Goal: Information Seeking & Learning: Check status

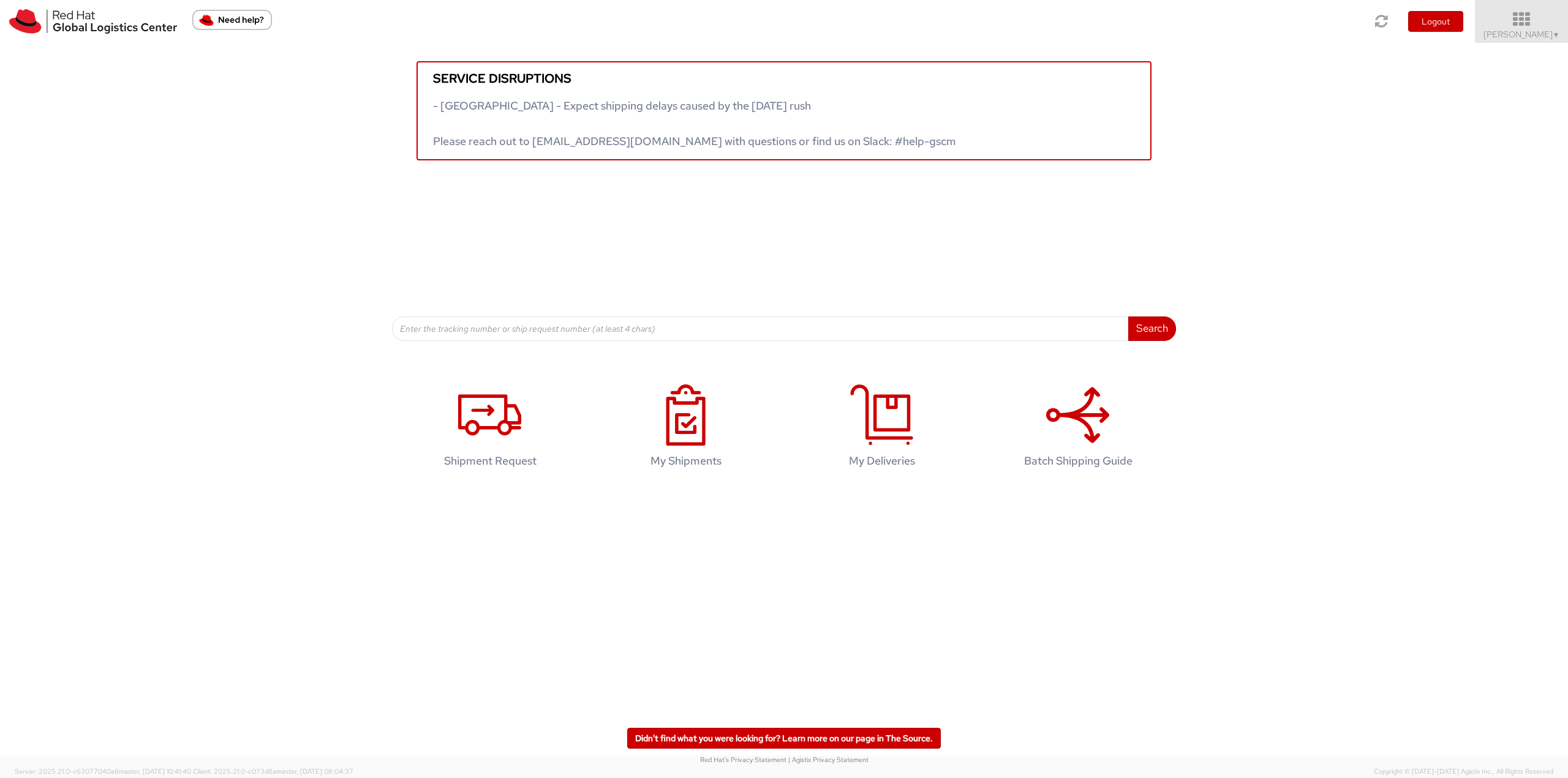
click at [1536, 26] on icon at bounding box center [1522, 19] width 107 height 17
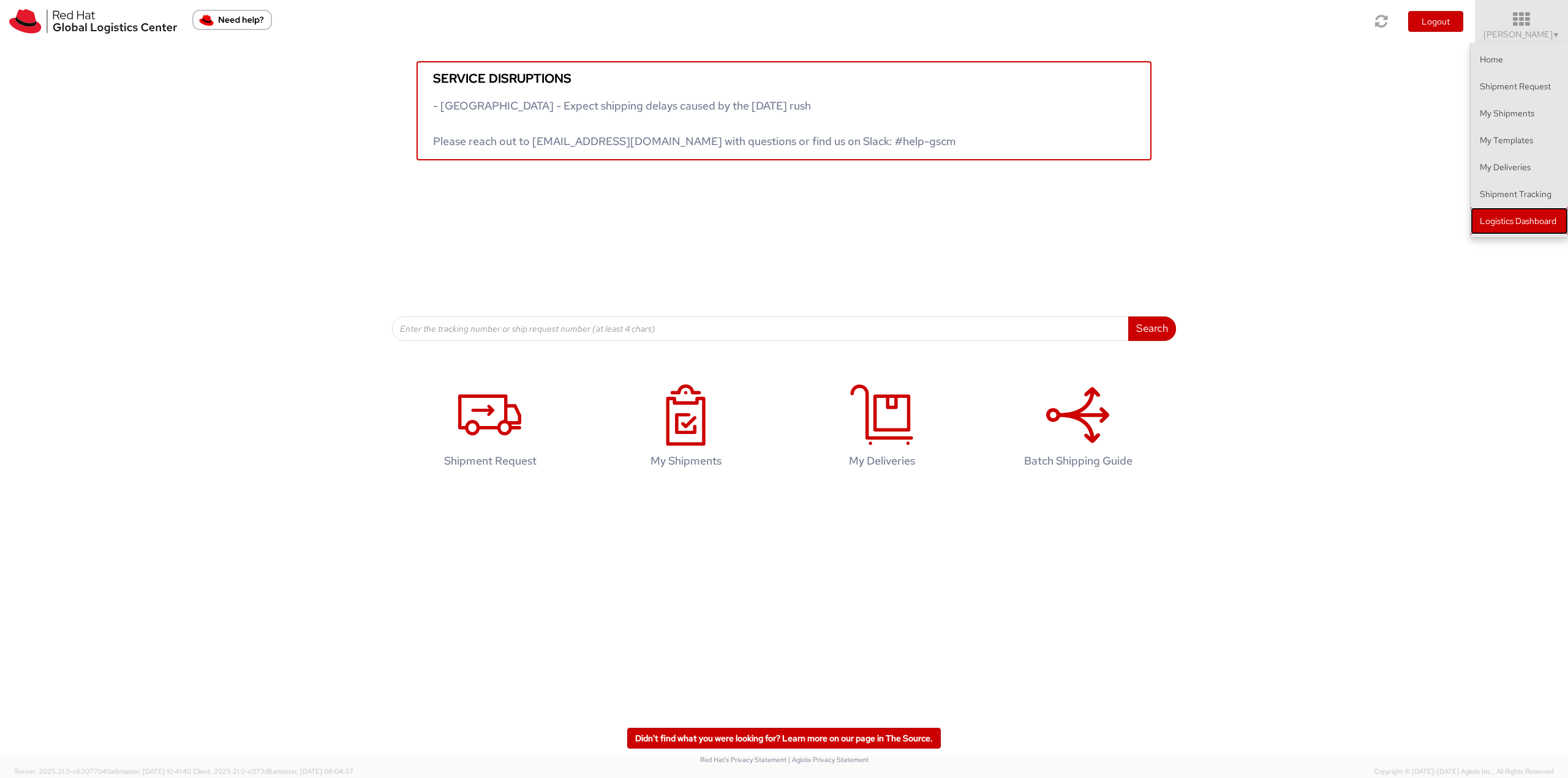
click at [1512, 217] on link "Logistics Dashboard" at bounding box center [1519, 221] width 97 height 27
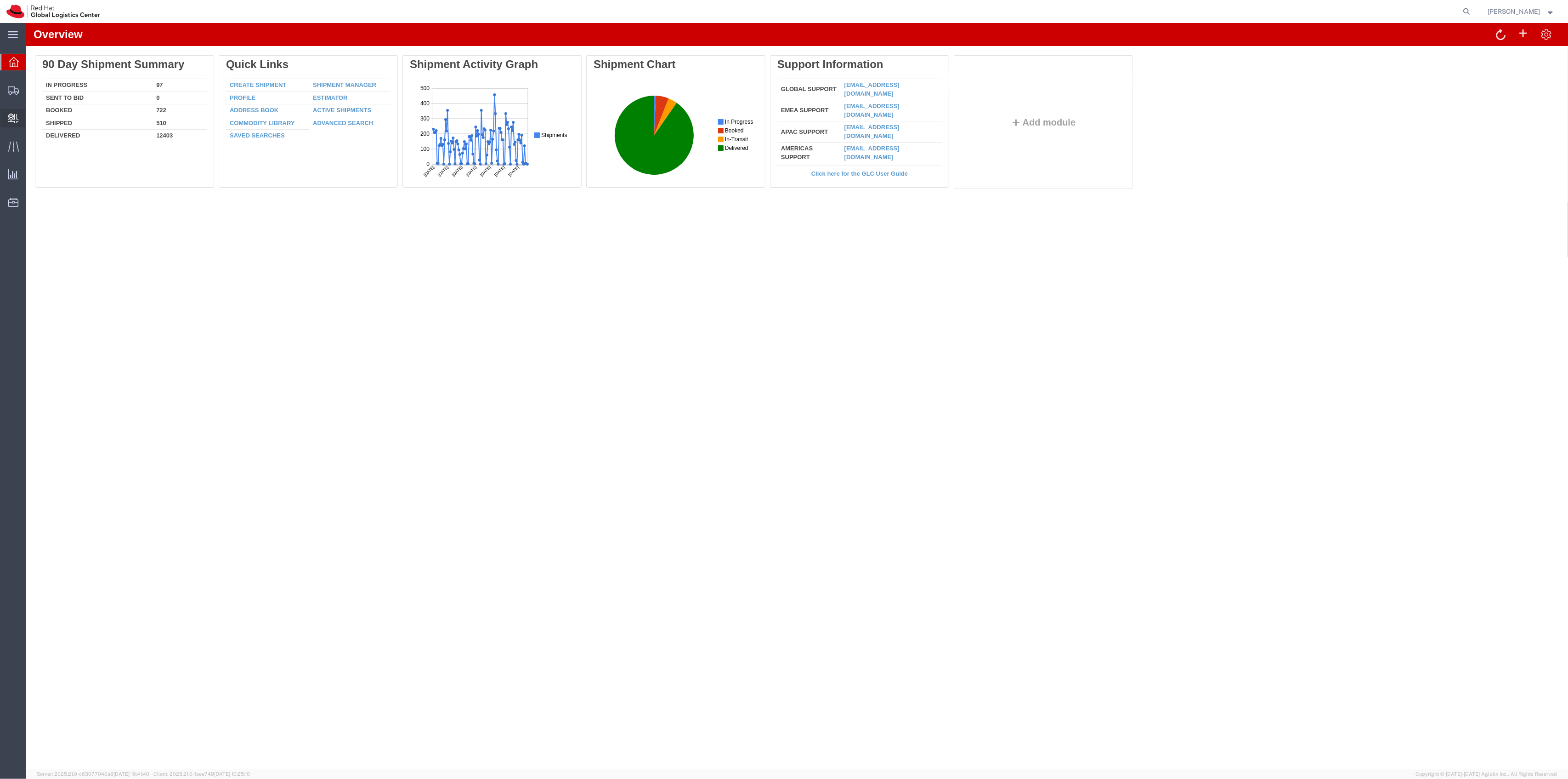
click at [0, 0] on span "Create Delivery" at bounding box center [0, 0] width 0 height 0
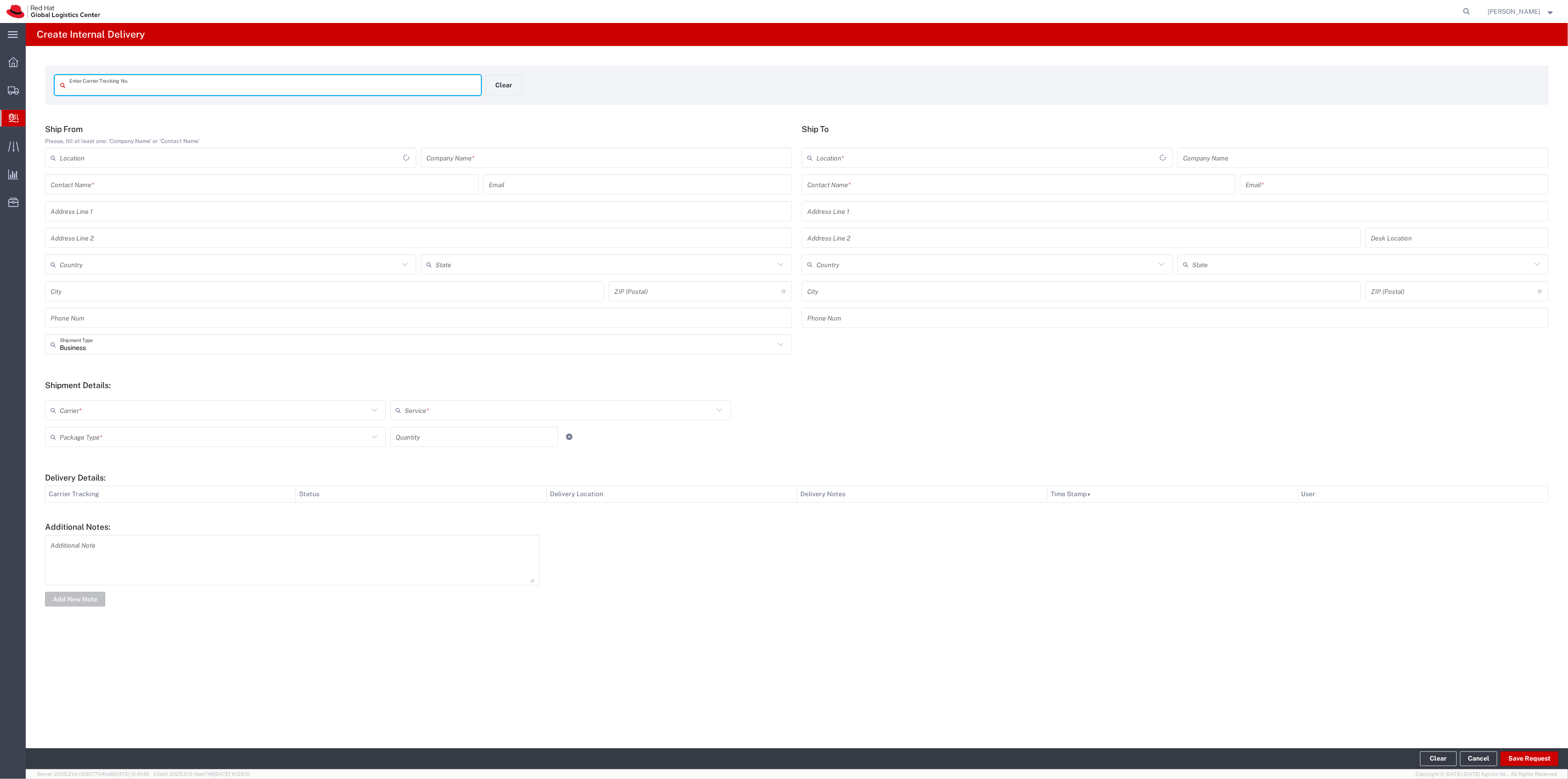
click at [249, 88] on input "text" at bounding box center [272, 85] width 406 height 16
type input "57128501"
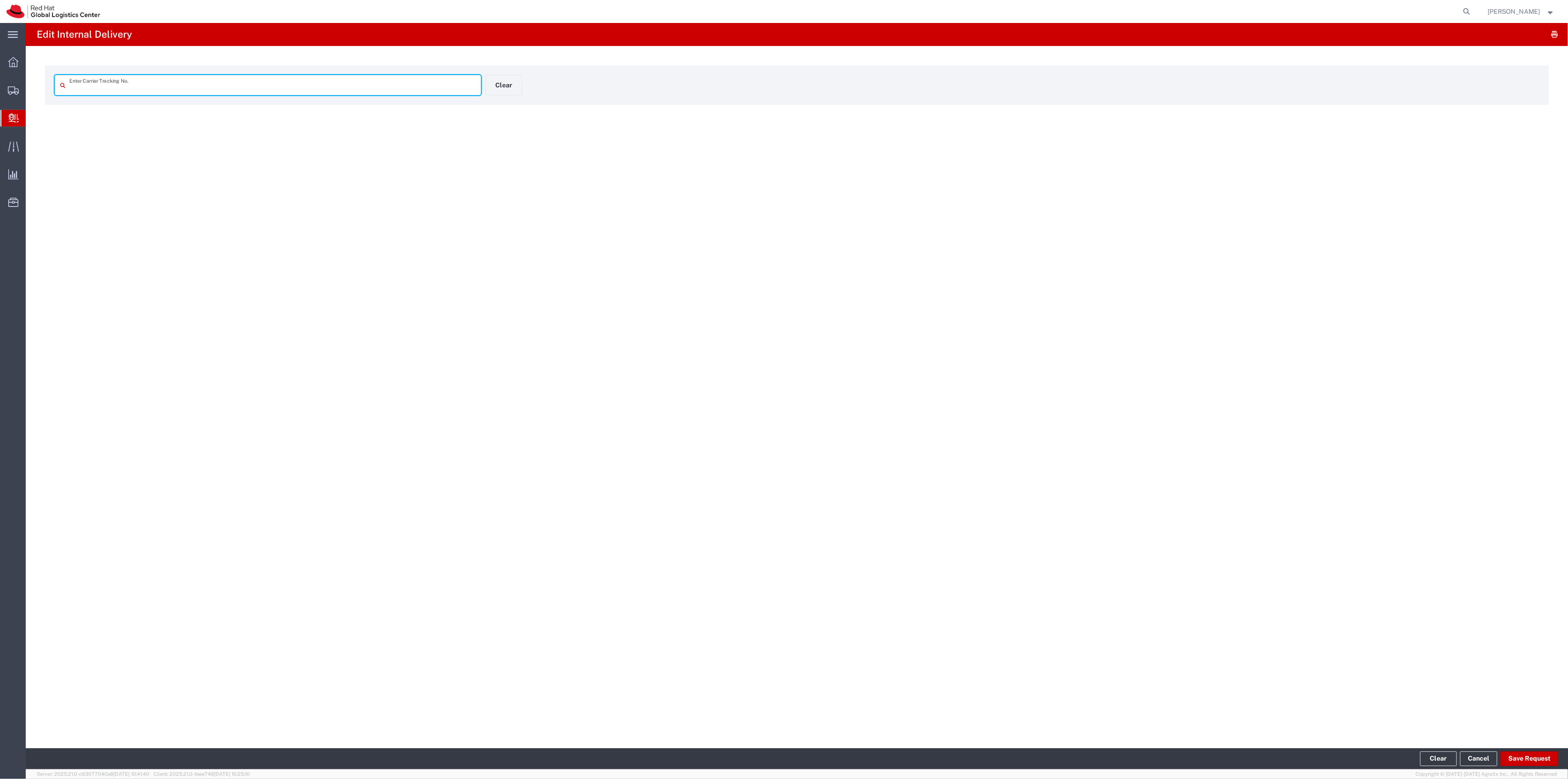
type input "57128501"
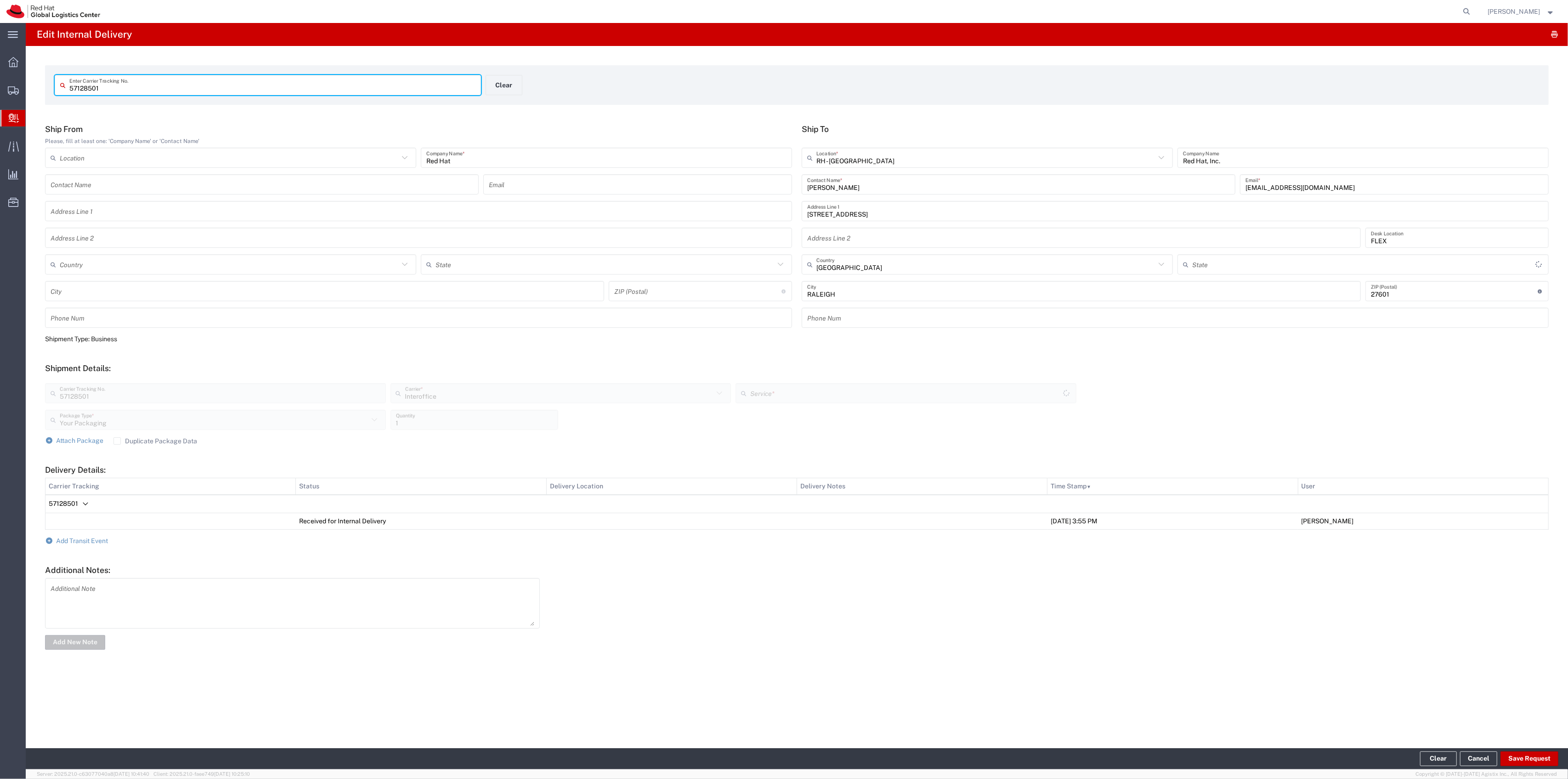
type input "[US_STATE]"
type input "IO_Ground"
click at [106, 541] on span "Add Transit Event" at bounding box center [82, 541] width 52 height 7
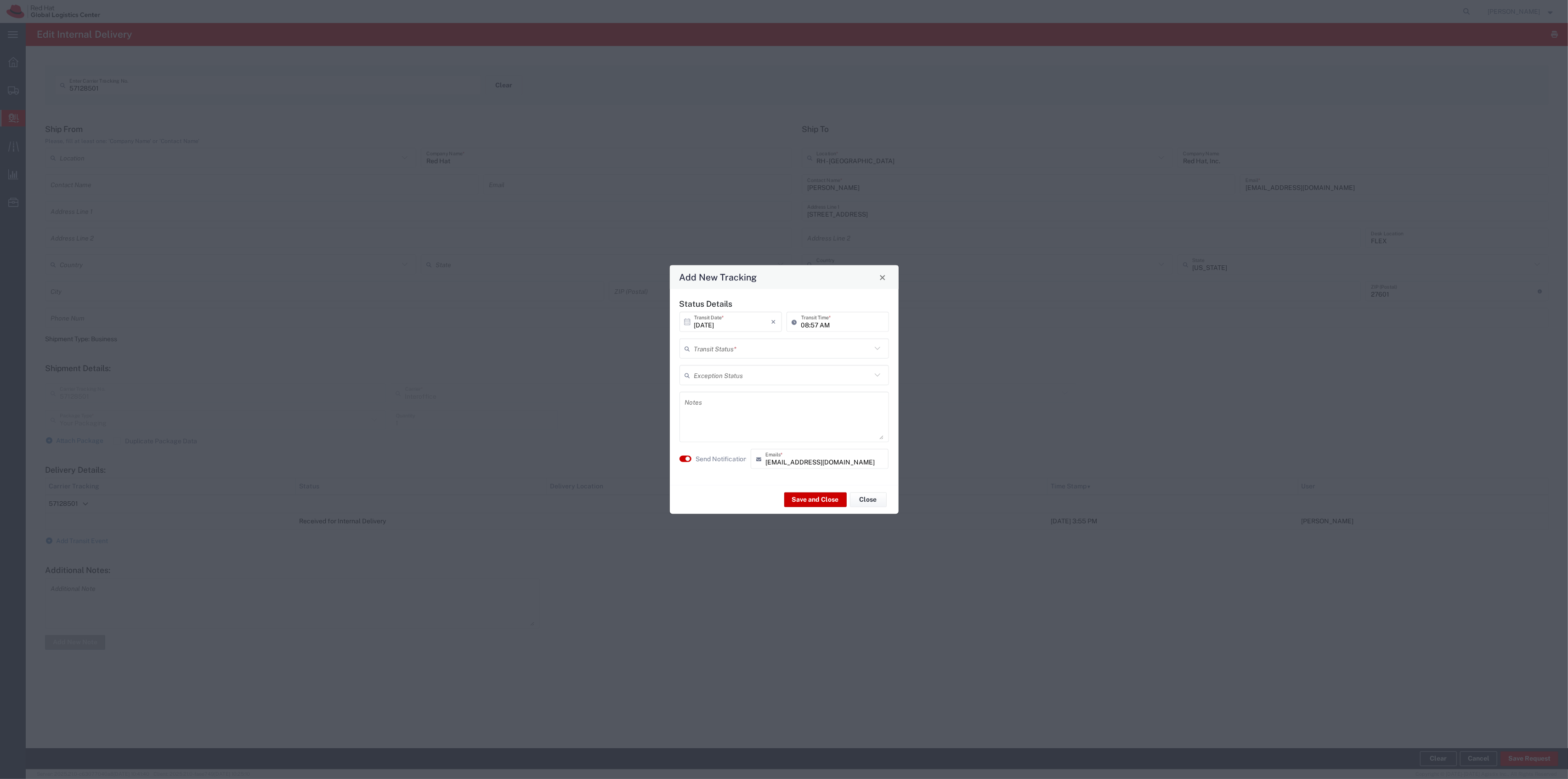
click at [735, 344] on input "text" at bounding box center [782, 348] width 177 height 16
click at [743, 415] on span "Shipment On-Hold" at bounding box center [784, 414] width 208 height 14
type input "Shipment On-Hold"
click at [812, 499] on button "Save and Close" at bounding box center [815, 499] width 63 height 15
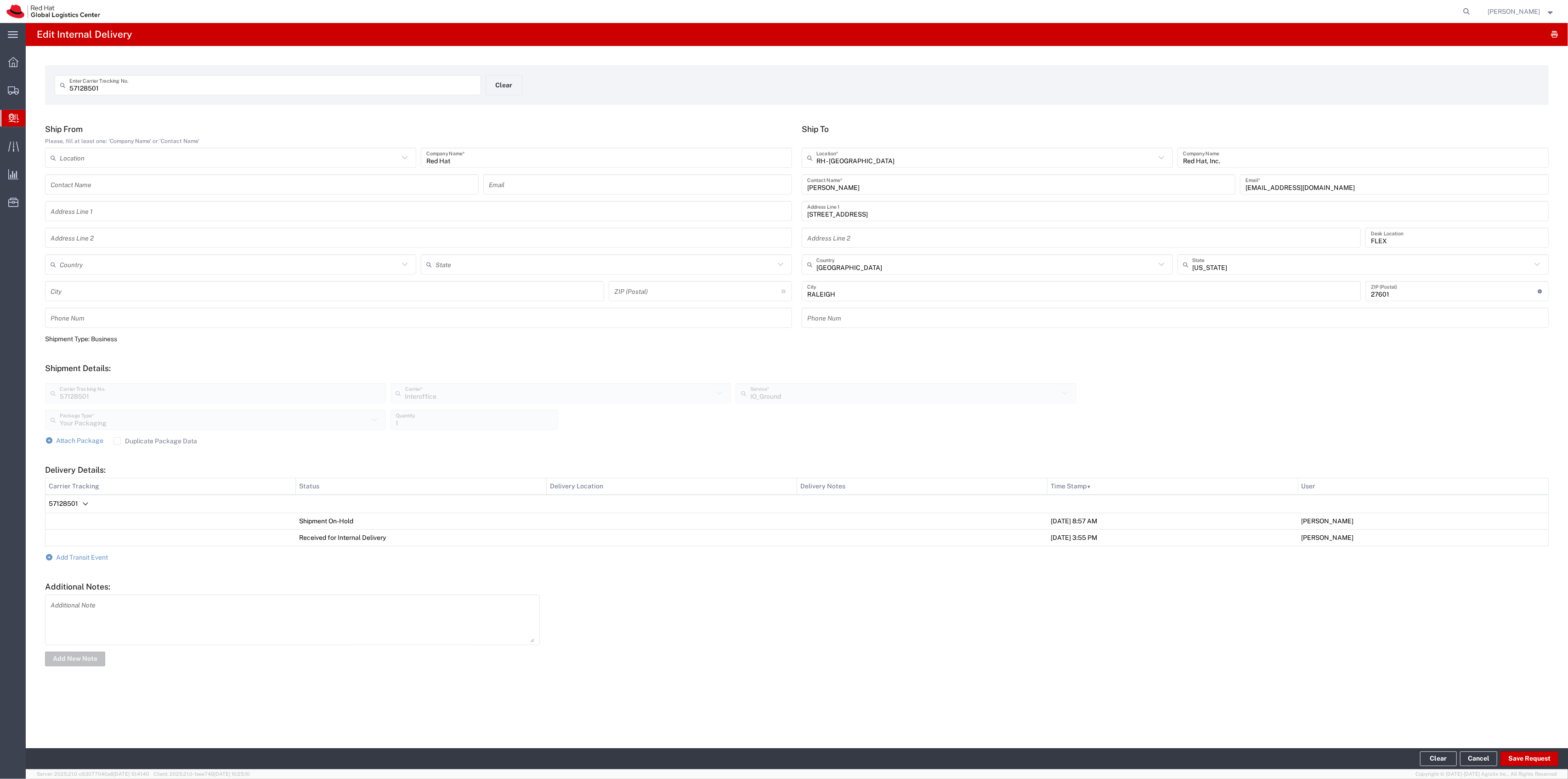
click at [525, 80] on div "57128501 Enter Carrier Tracking No. Clear" at bounding box center [486, 88] width 872 height 27
click at [508, 82] on button "Clear" at bounding box center [504, 85] width 37 height 20
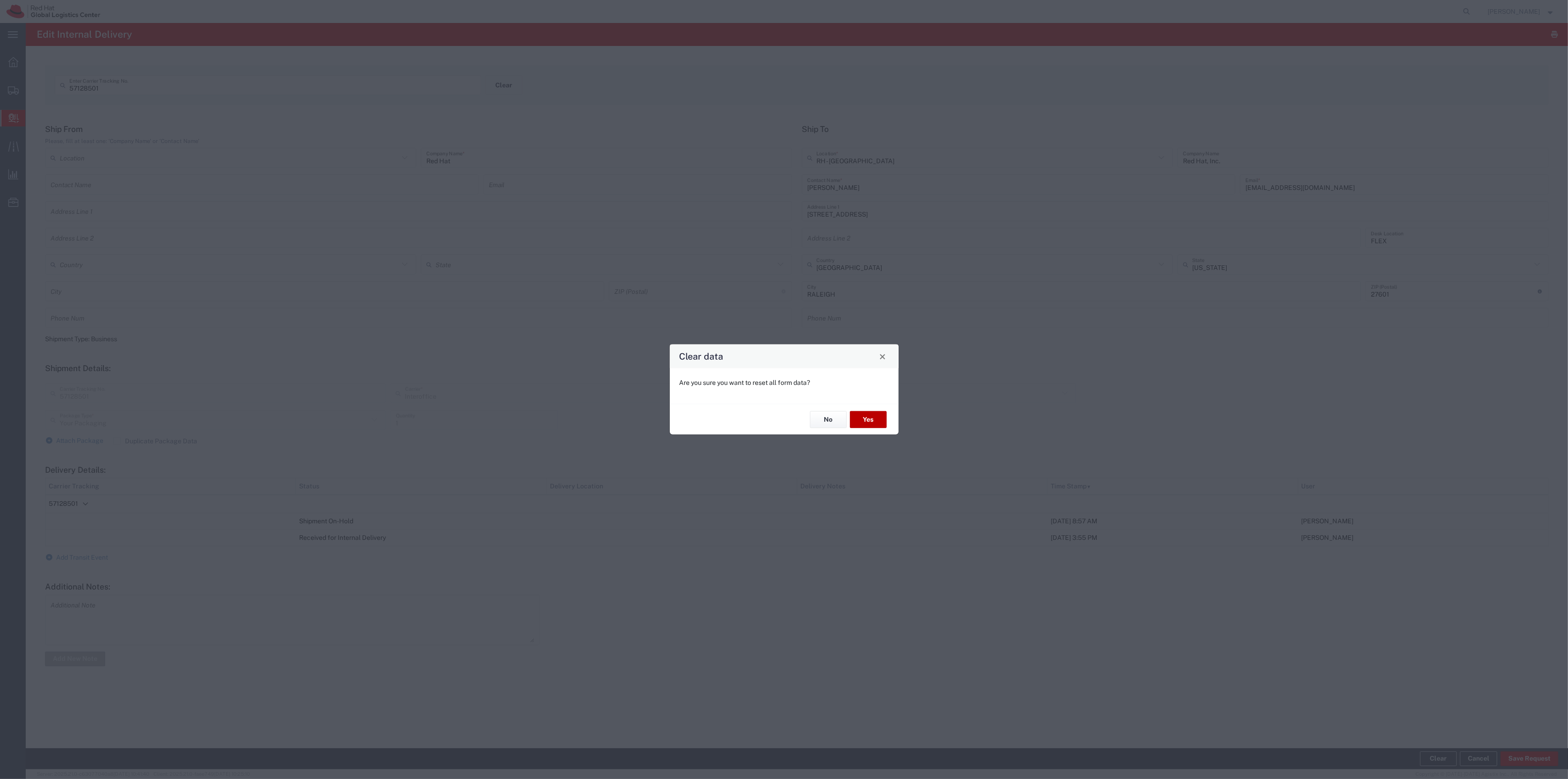
click at [861, 414] on button "Yes" at bounding box center [868, 420] width 37 height 17
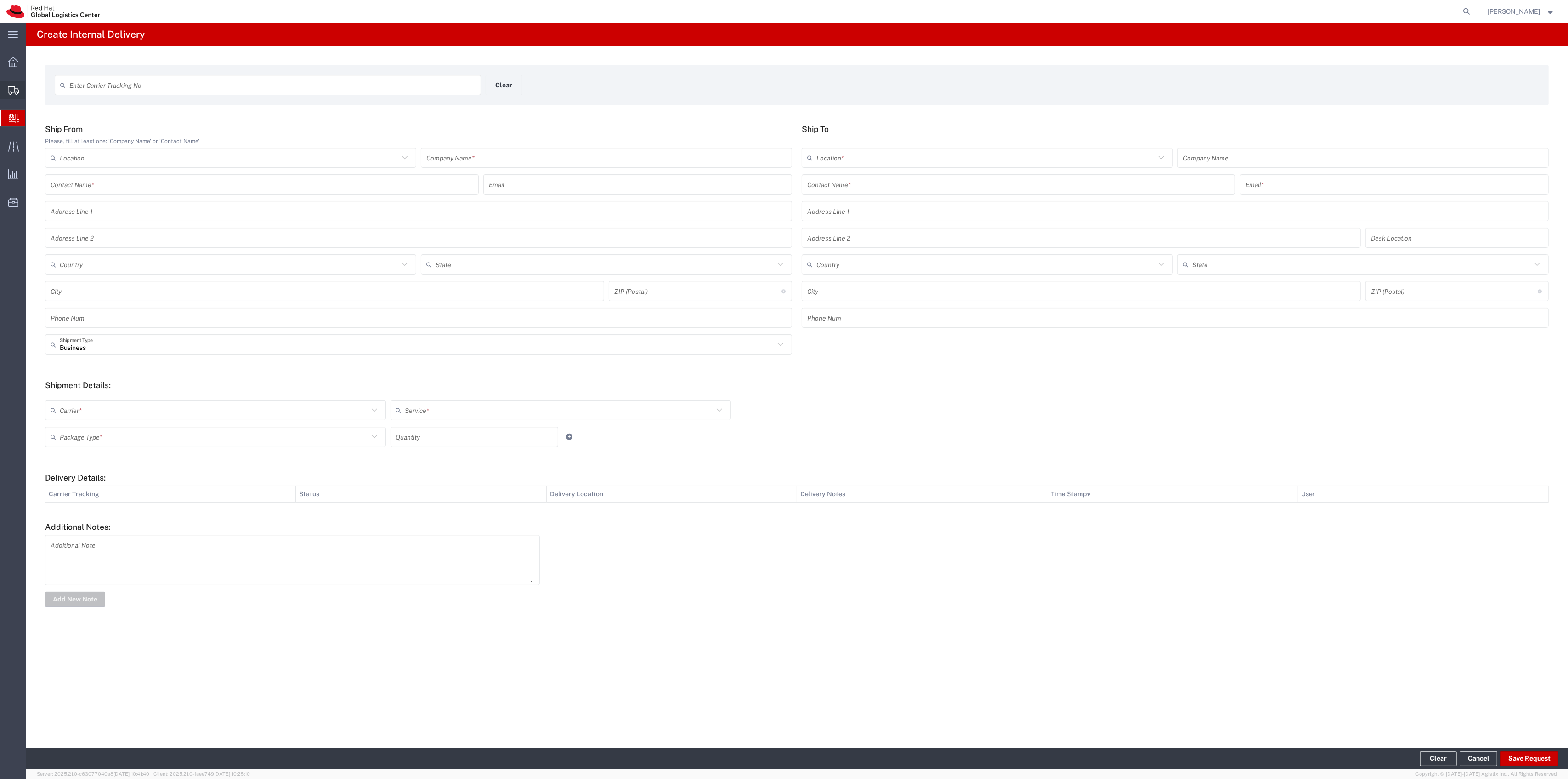
click at [0, 0] on span "Shipment Manager" at bounding box center [0, 0] width 0 height 0
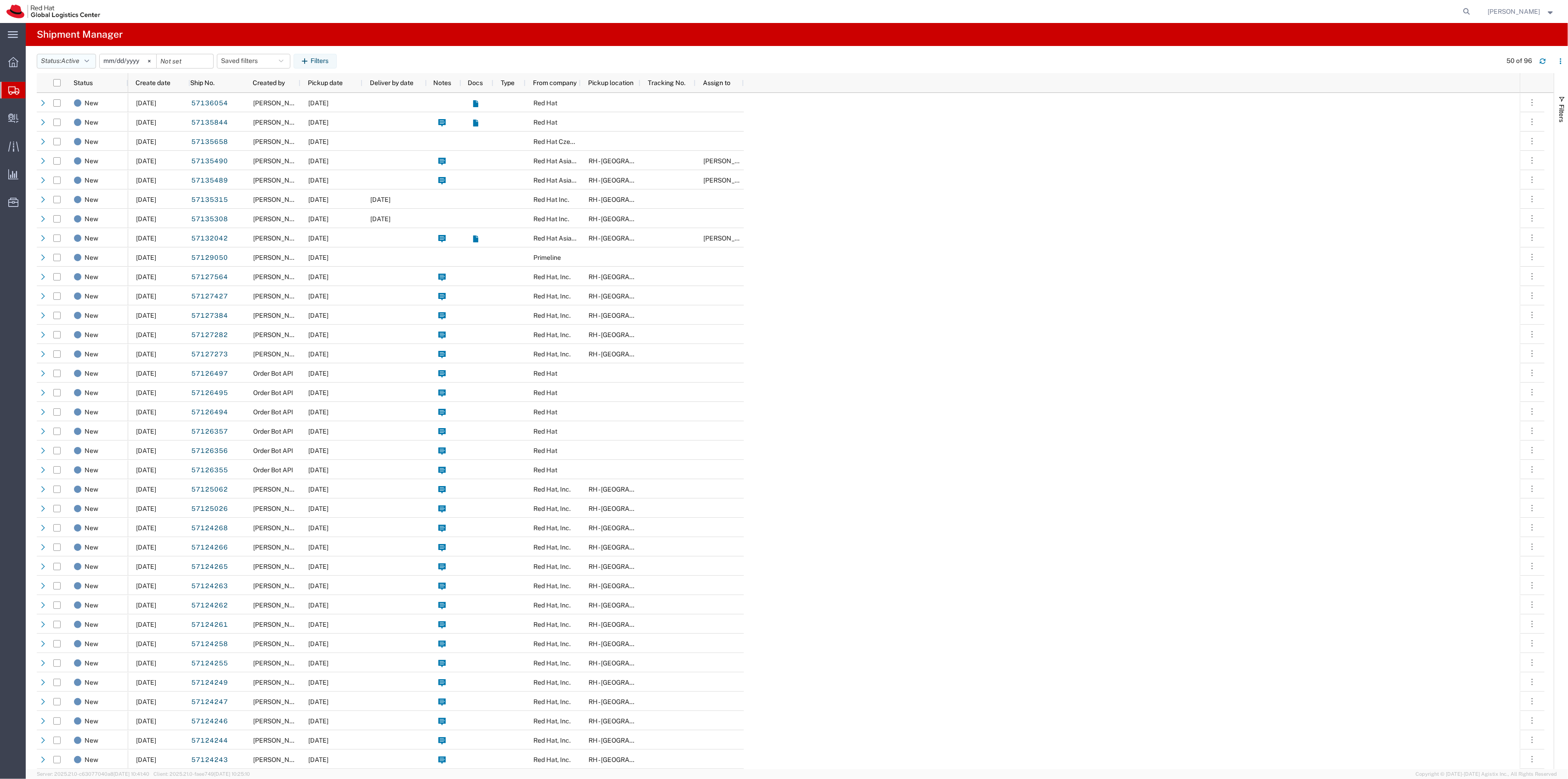
click at [89, 60] on icon "button" at bounding box center [87, 61] width 5 height 7
click at [82, 107] on span "All" at bounding box center [91, 109] width 107 height 14
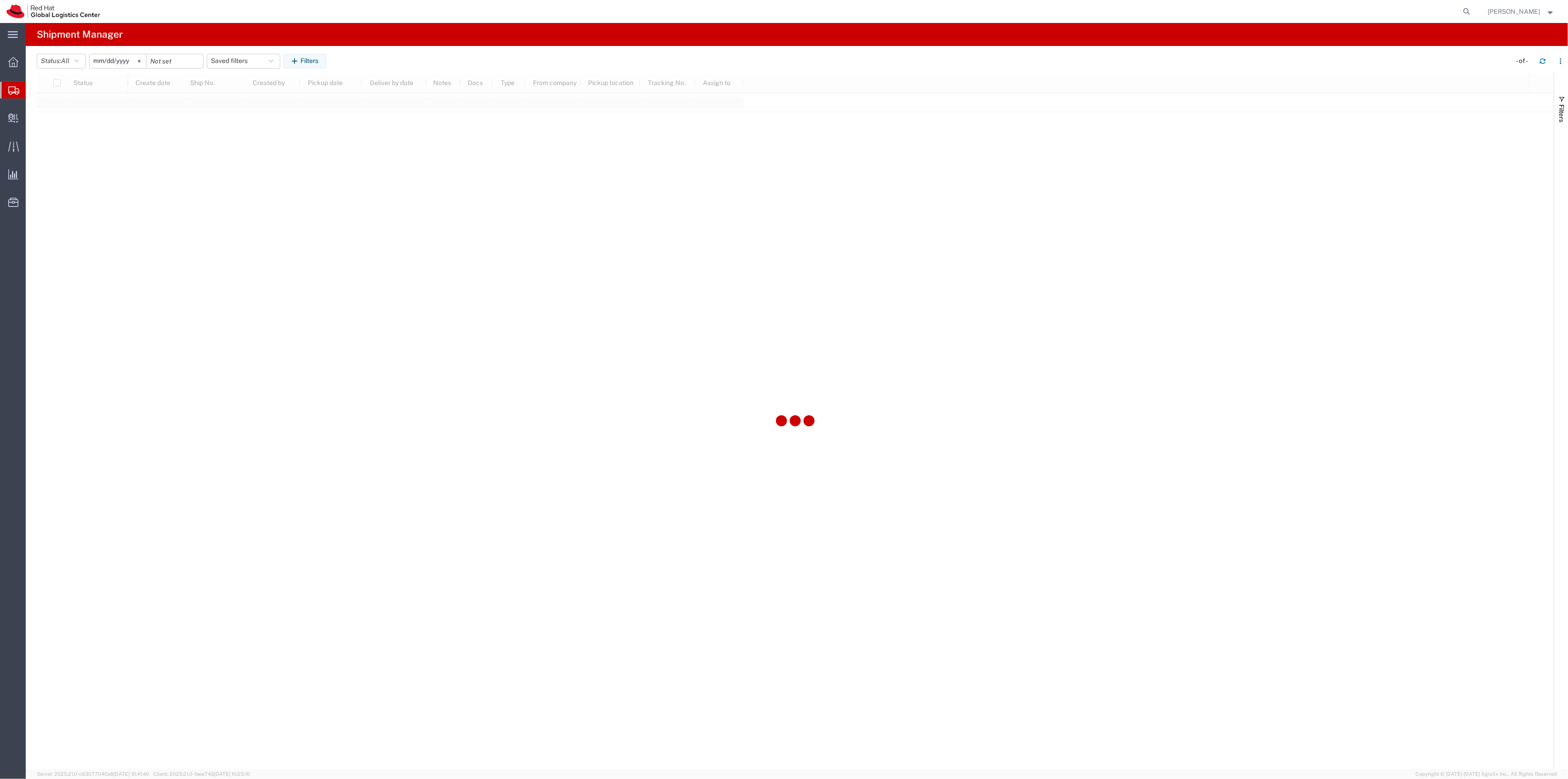
click at [110, 61] on input "[DATE]" at bounding box center [117, 61] width 57 height 14
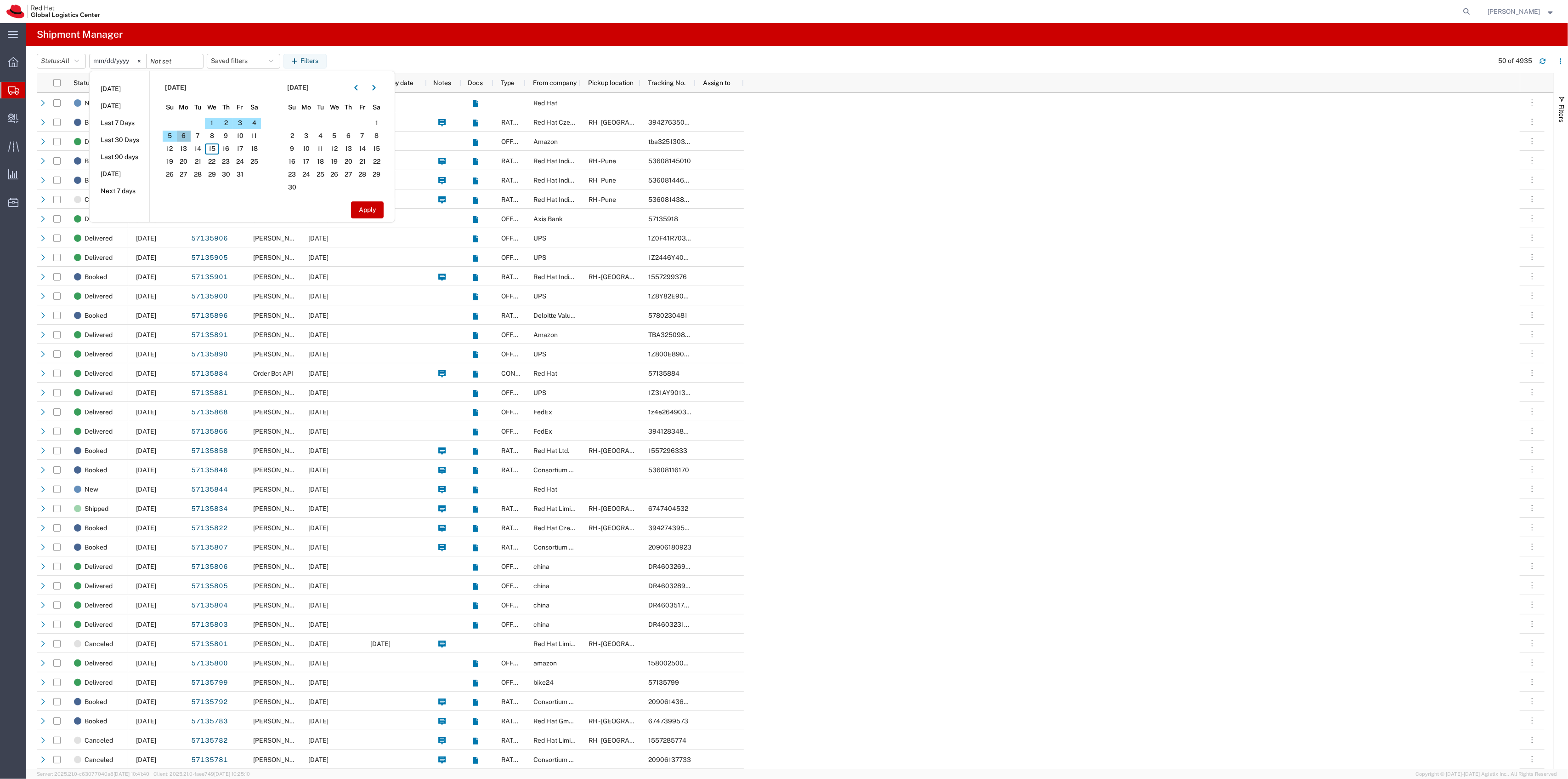
click at [184, 138] on span "6" at bounding box center [184, 136] width 14 height 11
click at [245, 140] on span "10" at bounding box center [240, 136] width 14 height 11
click at [381, 210] on button "Apply" at bounding box center [368, 210] width 33 height 17
type input "[DATE]"
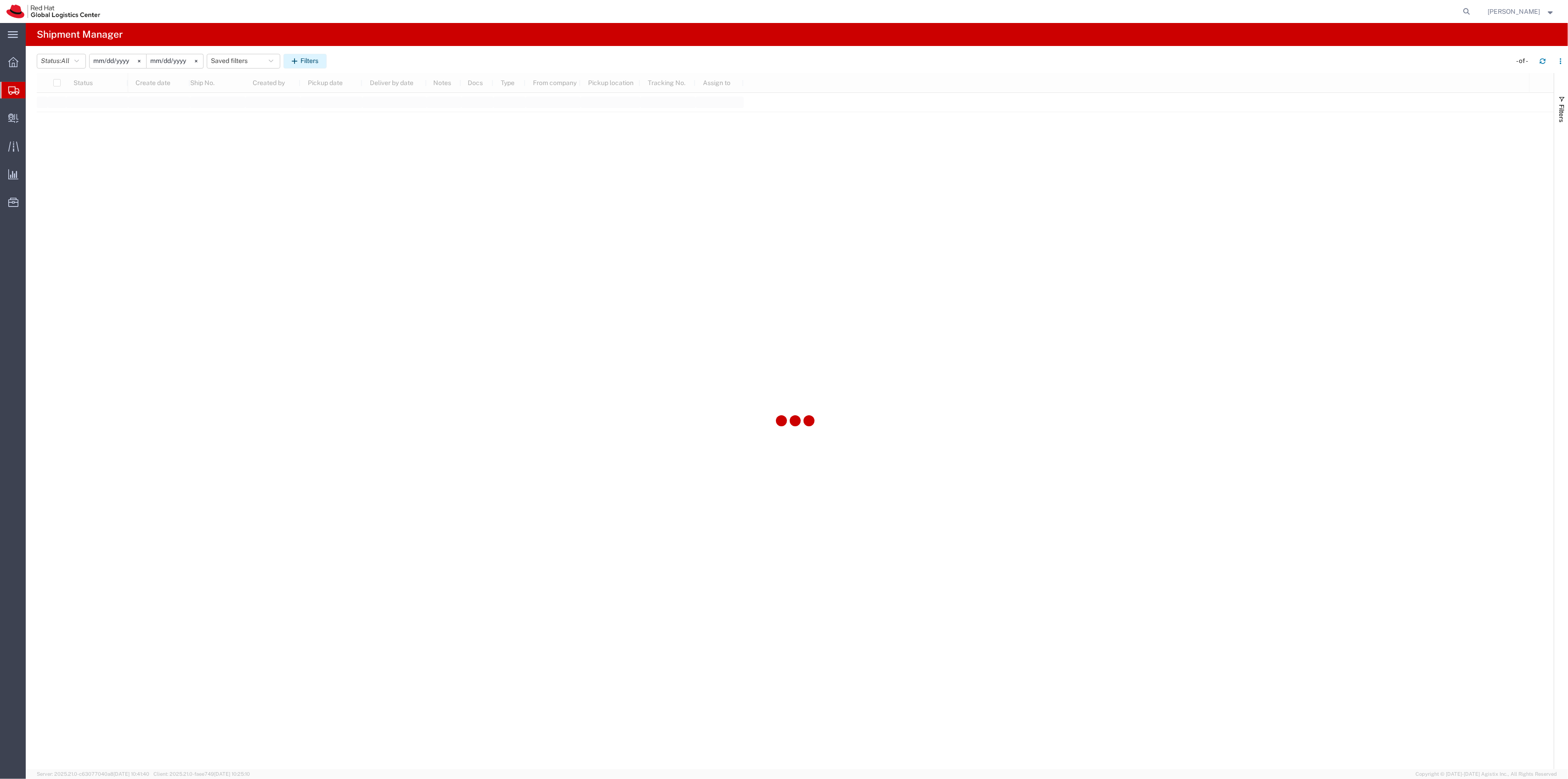
click at [322, 66] on button "Filters" at bounding box center [305, 61] width 43 height 15
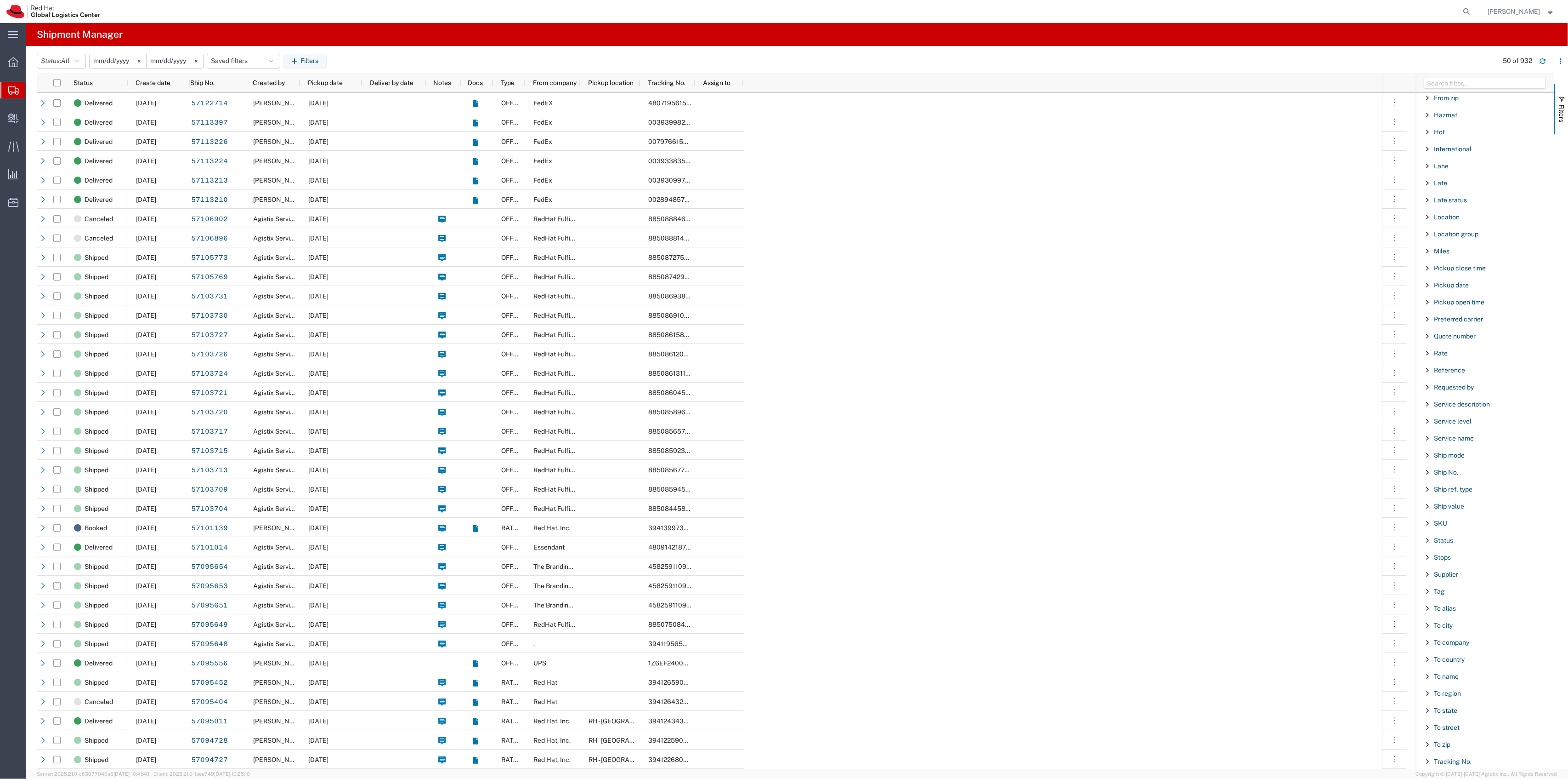
scroll to position [456, 0]
click at [1444, 642] on span "To name" at bounding box center [1446, 642] width 25 height 7
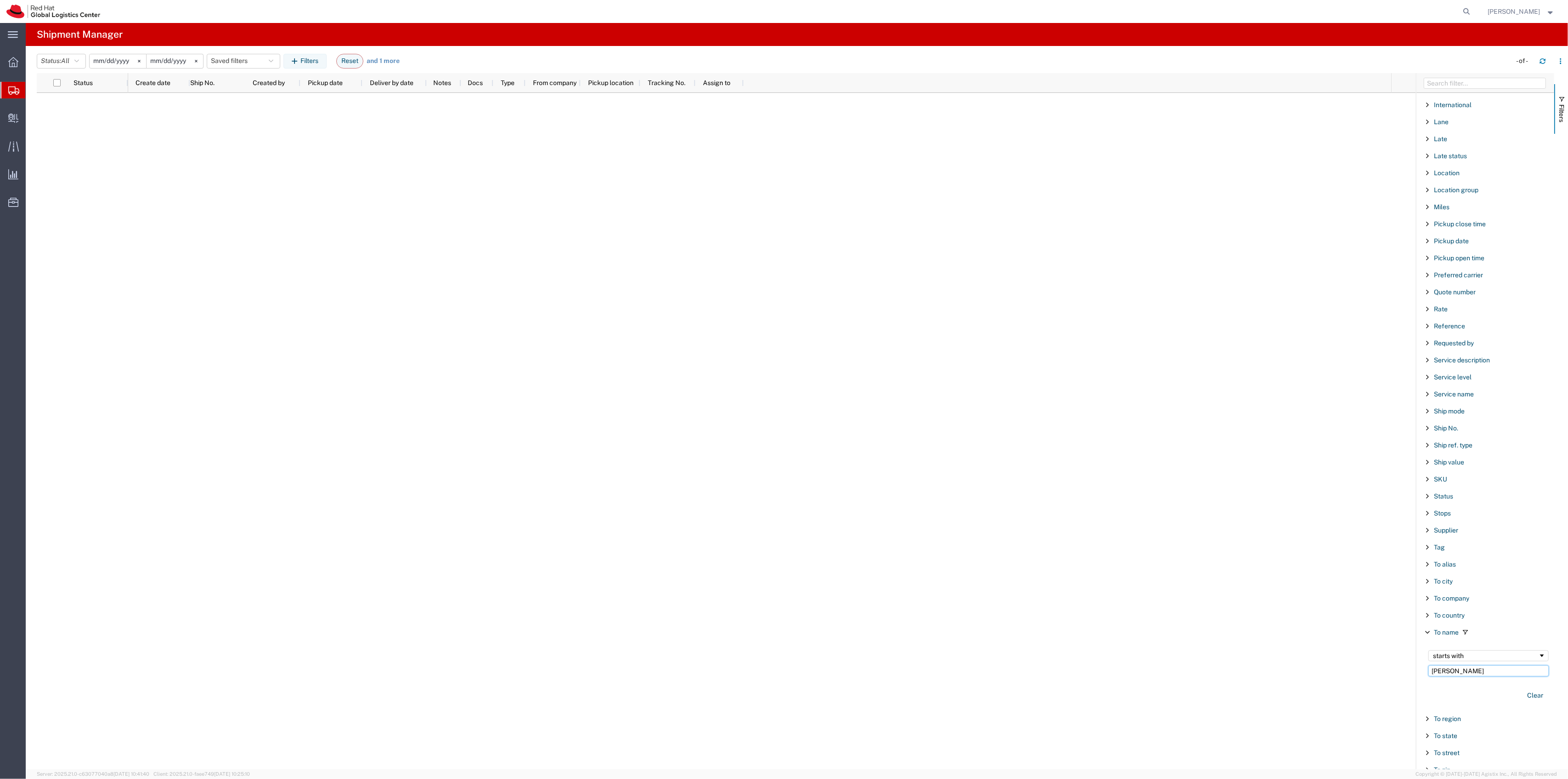
drag, startPoint x: 1489, startPoint y: 681, endPoint x: 1409, endPoint y: 664, distance: 81.8
click at [1410, 666] on div "Status Create date Ship No. Created by Pickup date Deliver by date Notes Docs T…" at bounding box center [802, 421] width 1531 height 696
paste input "[PERSON_NAME]"
type input "[PERSON_NAME]"
click at [108, 56] on input "[DATE]" at bounding box center [117, 61] width 57 height 14
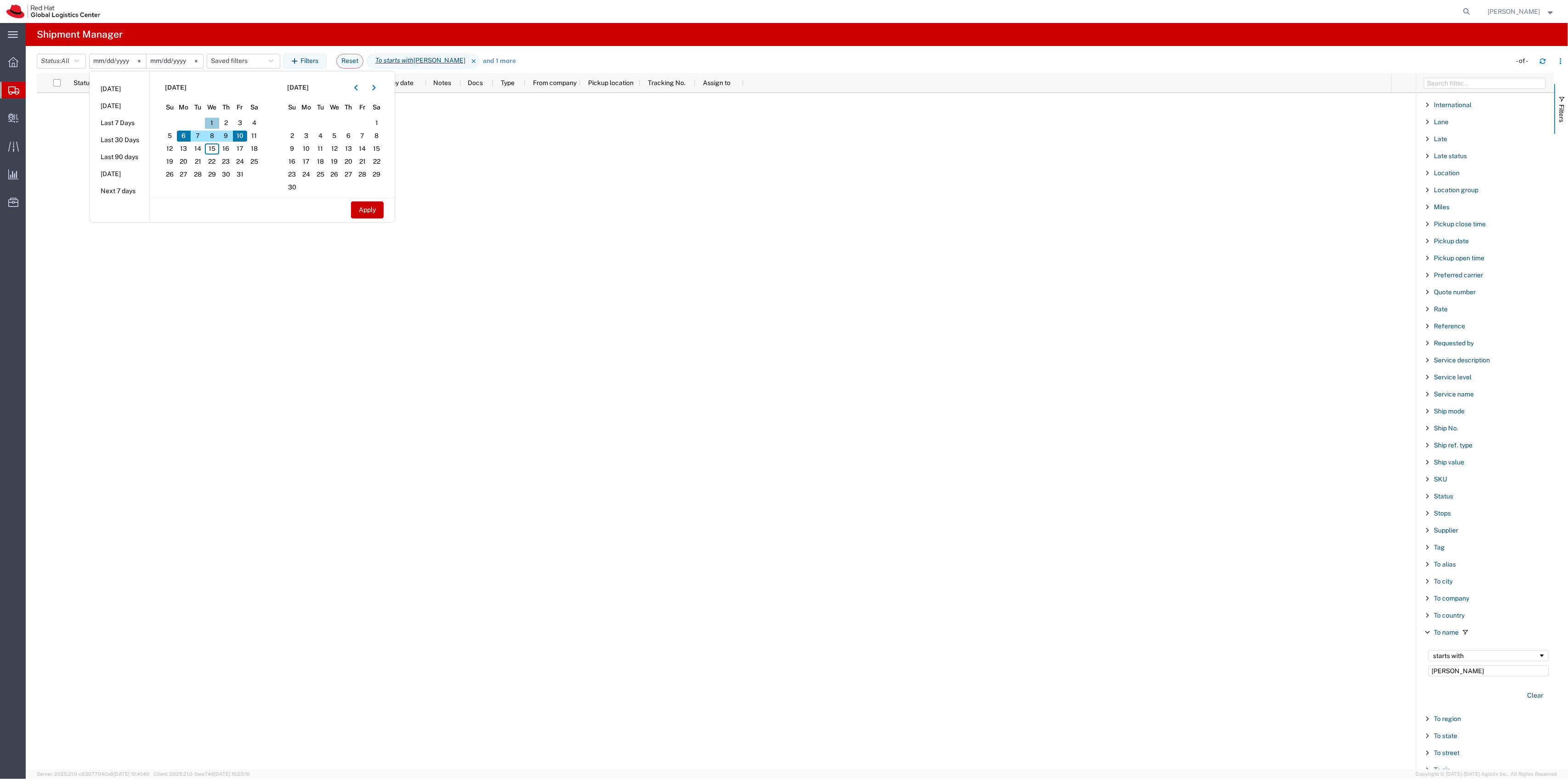
click at [214, 120] on span "1" at bounding box center [212, 123] width 14 height 11
click at [362, 210] on button "Apply" at bounding box center [368, 210] width 33 height 17
type input "[DATE]"
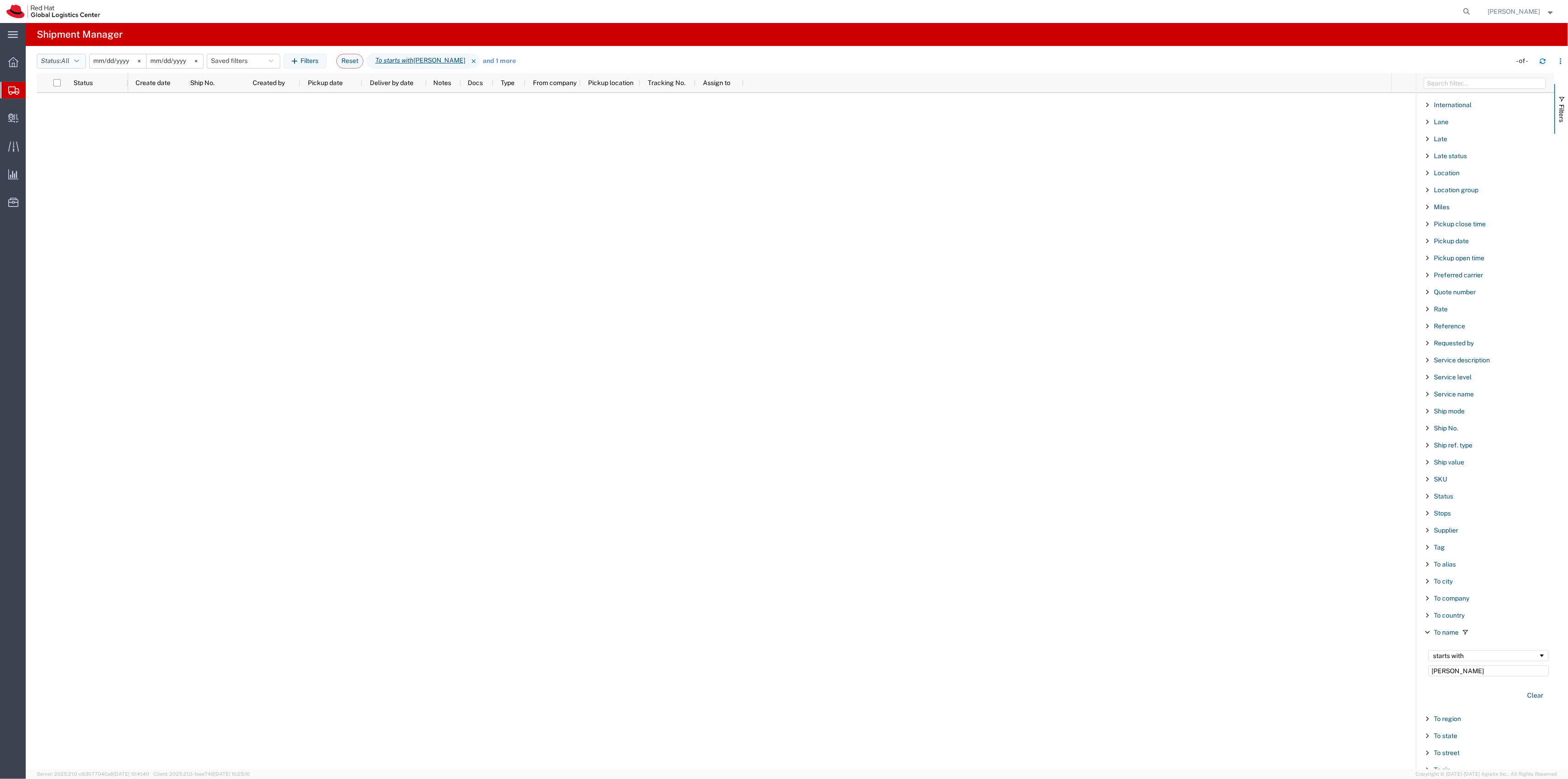
click at [65, 55] on button "Status: All" at bounding box center [61, 61] width 49 height 15
click at [85, 200] on span "Shipped" at bounding box center [91, 199] width 107 height 14
drag, startPoint x: 1480, startPoint y: 680, endPoint x: 1339, endPoint y: 674, distance: 141.1
click at [1342, 675] on div "Status Create date Ship No. Created by Pickup date Deliver by date Notes Docs T…" at bounding box center [802, 421] width 1531 height 696
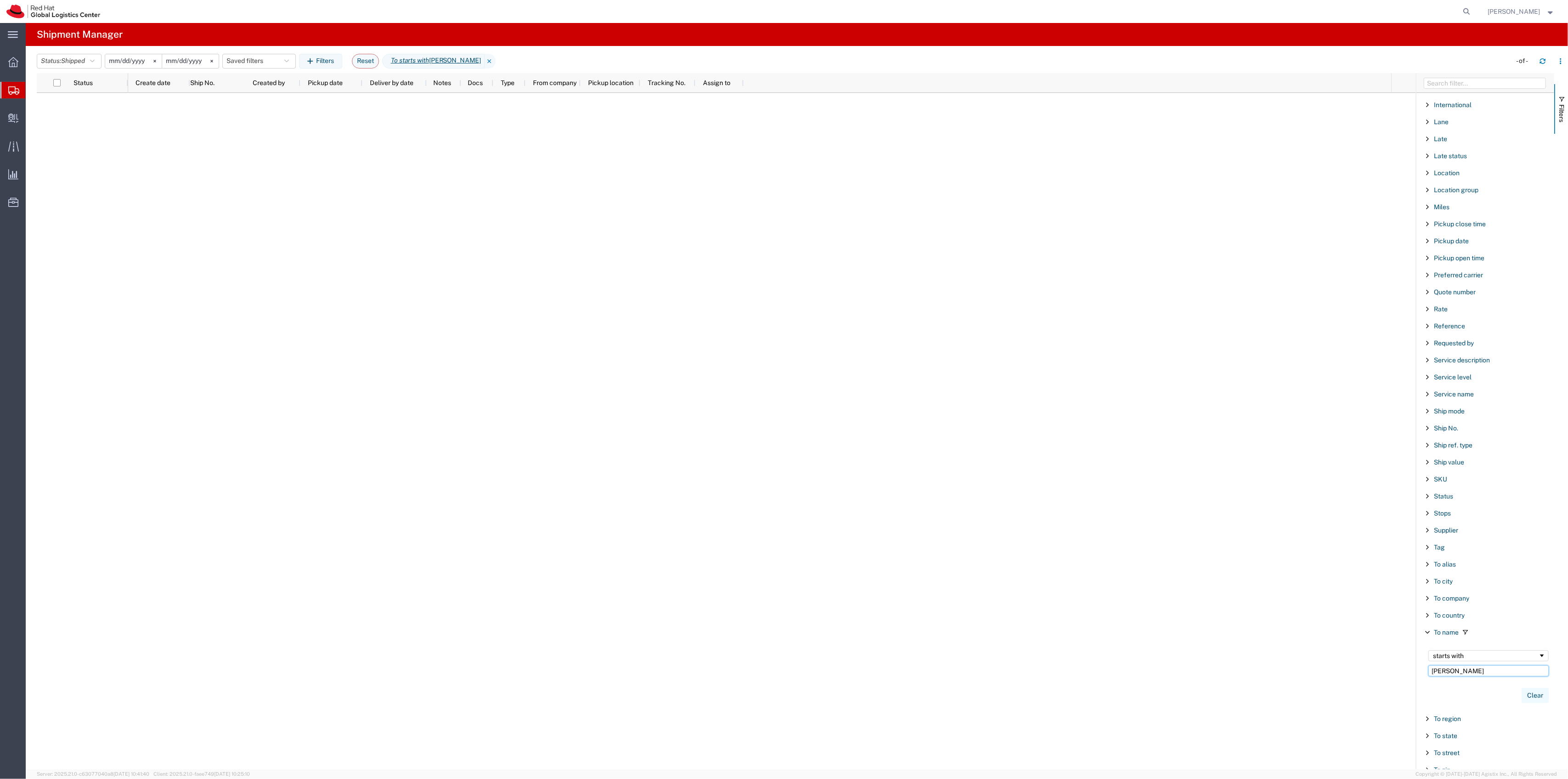
type input "[PERSON_NAME]"
click at [1535, 701] on button "Clear" at bounding box center [1535, 695] width 27 height 15
click at [126, 59] on input "[DATE]" at bounding box center [133, 61] width 57 height 14
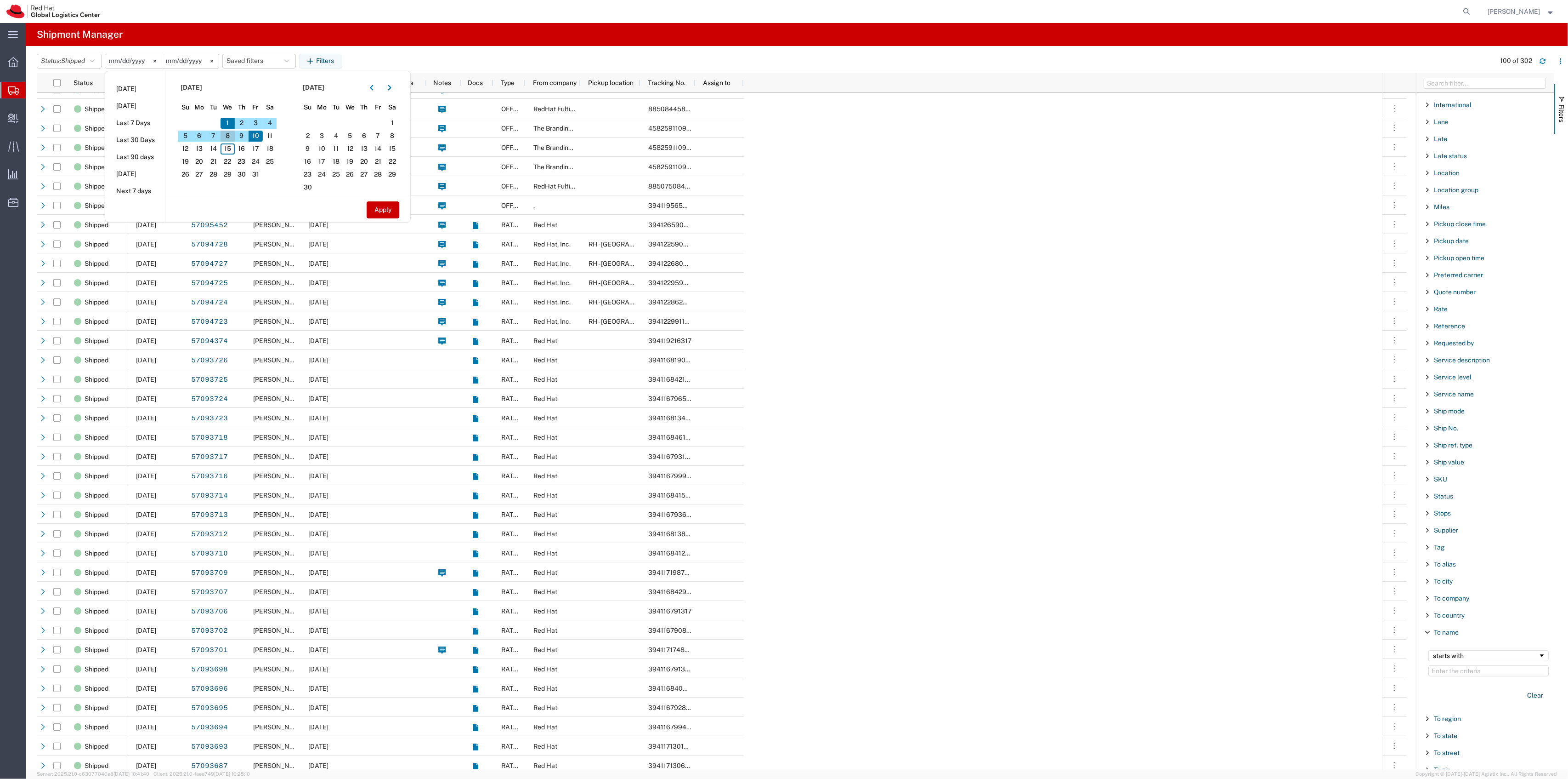
click at [227, 137] on span "8" at bounding box center [227, 136] width 14 height 11
click at [380, 211] on button "Apply" at bounding box center [383, 210] width 33 height 17
type input "[DATE]"
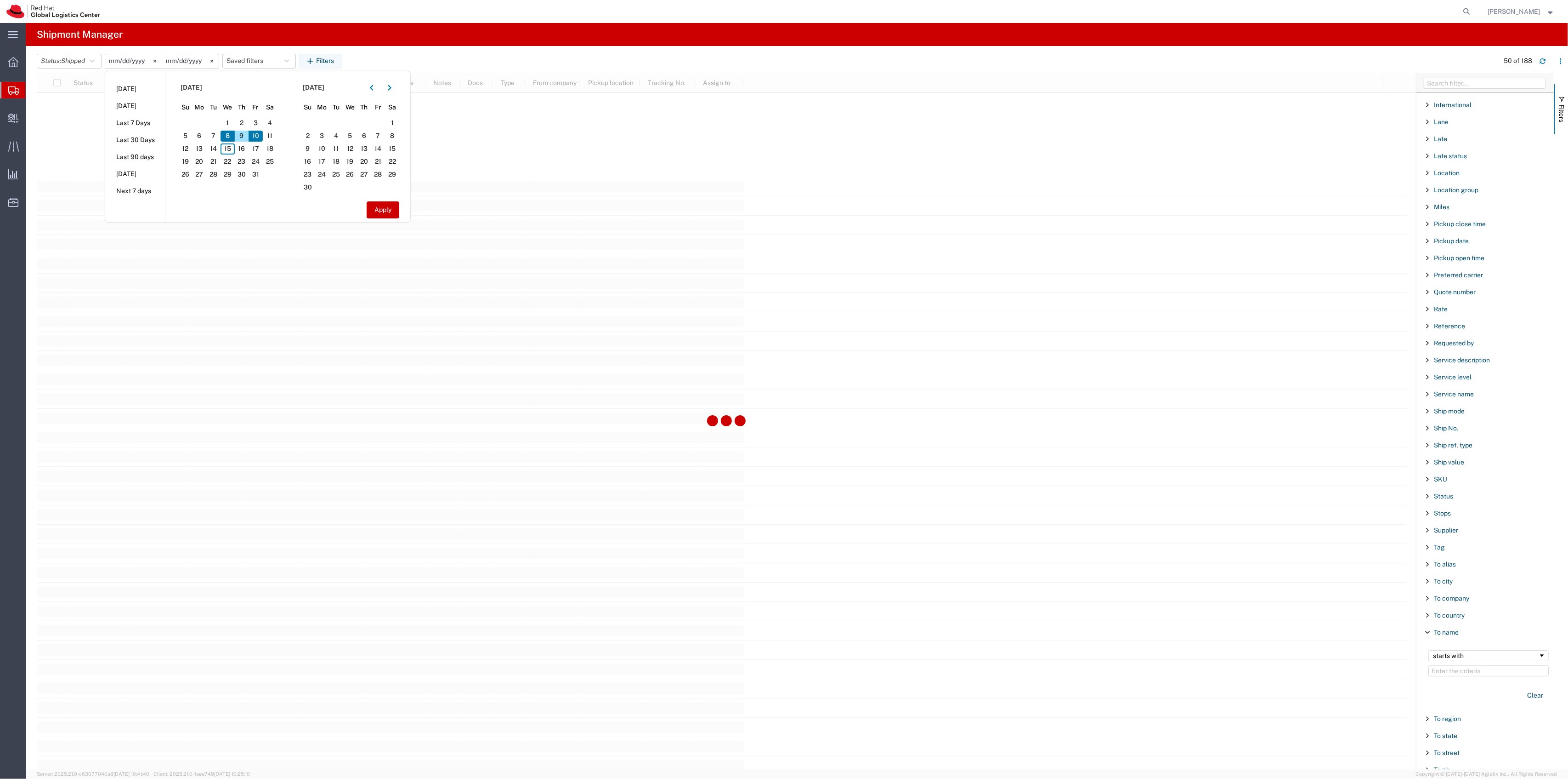
scroll to position [1165, 0]
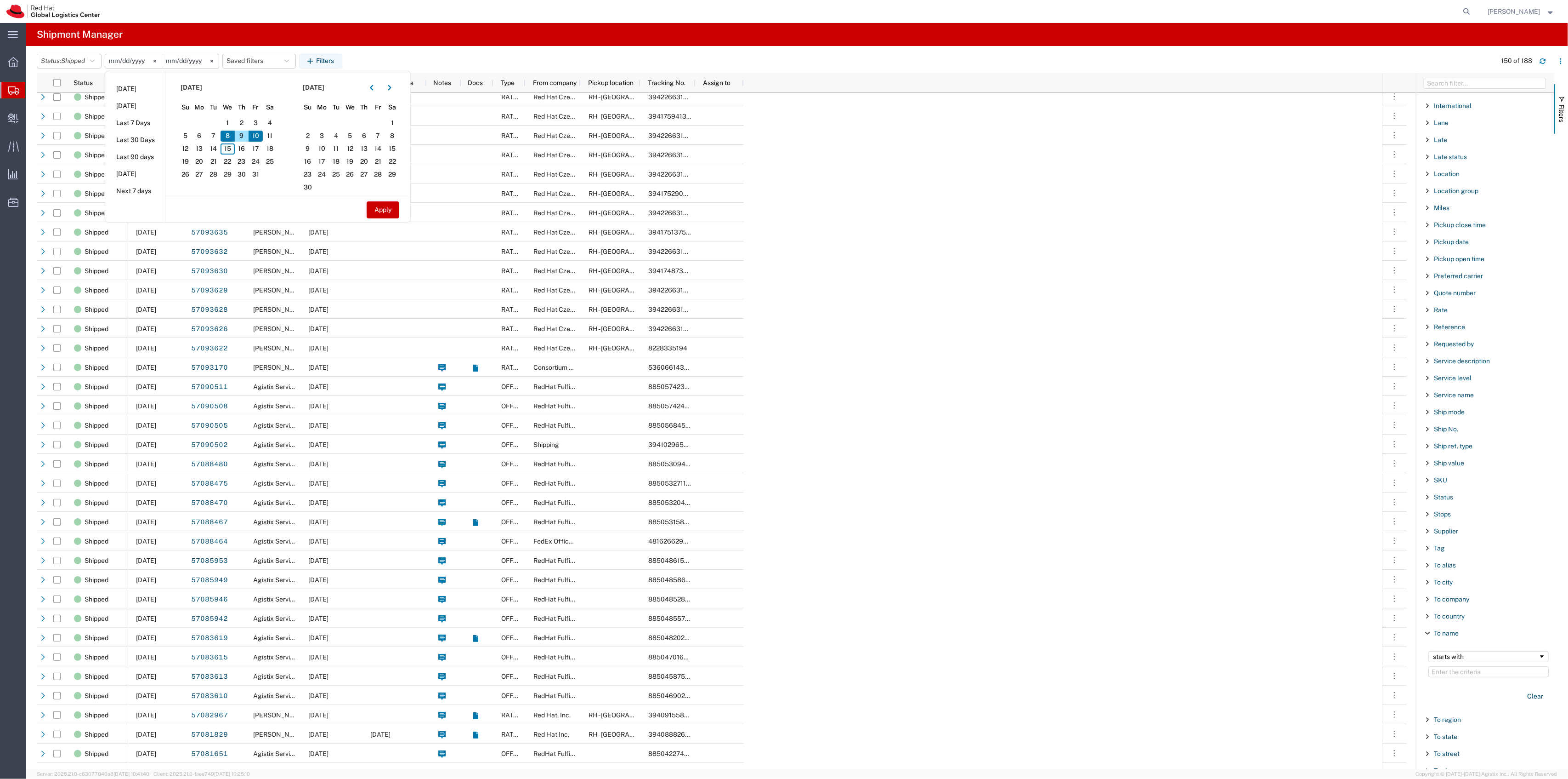
scroll to position [526, 0]
click at [1429, 573] on span "Filter List 66 Filters" at bounding box center [1427, 573] width 7 height 7
click at [1456, 678] on span "To state" at bounding box center [1446, 675] width 23 height 7
click at [1429, 670] on span "Filter List 66 Filters" at bounding box center [1427, 666] width 7 height 7
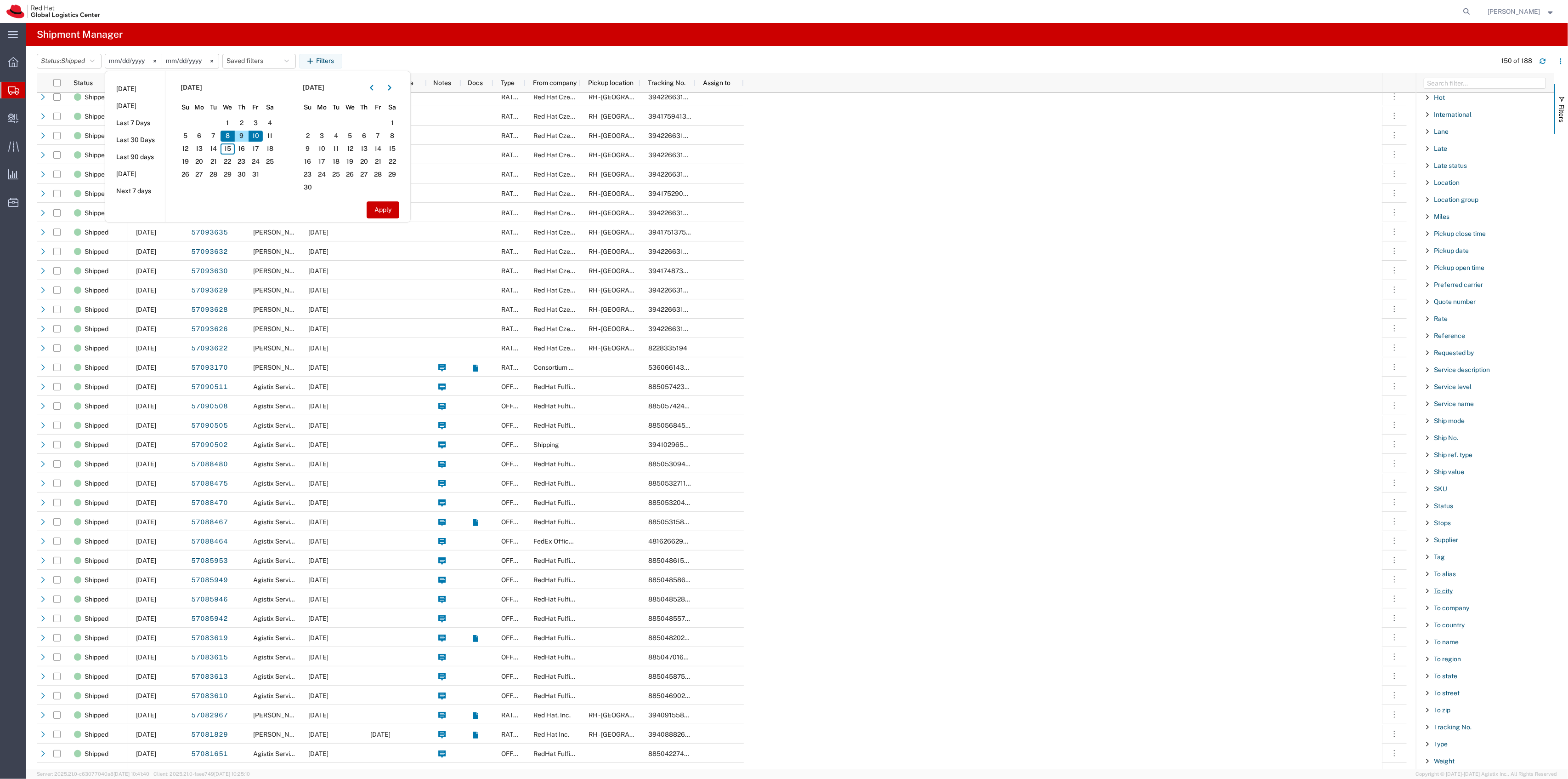
click at [1436, 588] on span "To city" at bounding box center [1443, 591] width 19 height 7
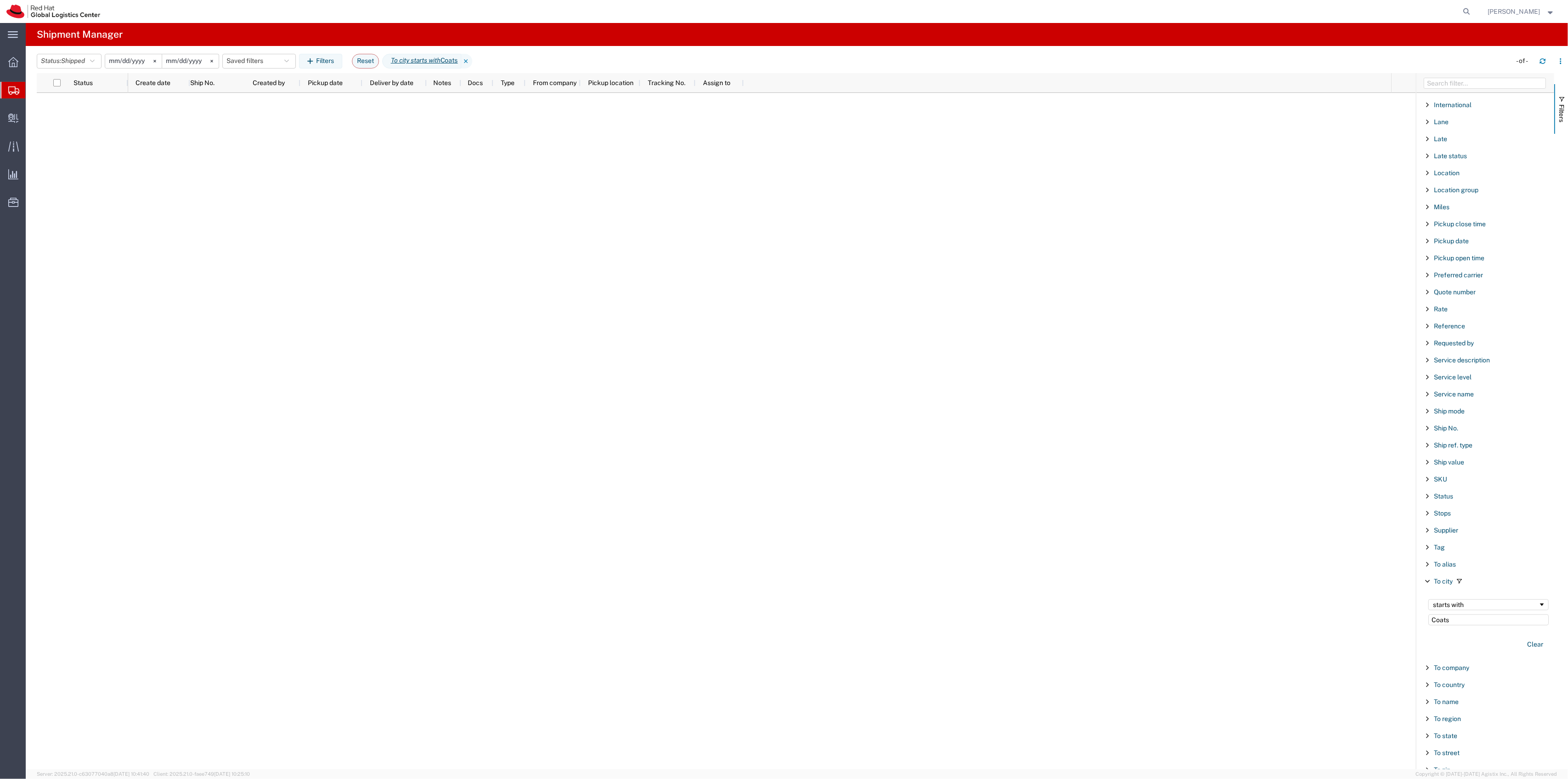
type input "Coats"
click at [133, 65] on input "[DATE]" at bounding box center [133, 61] width 57 height 14
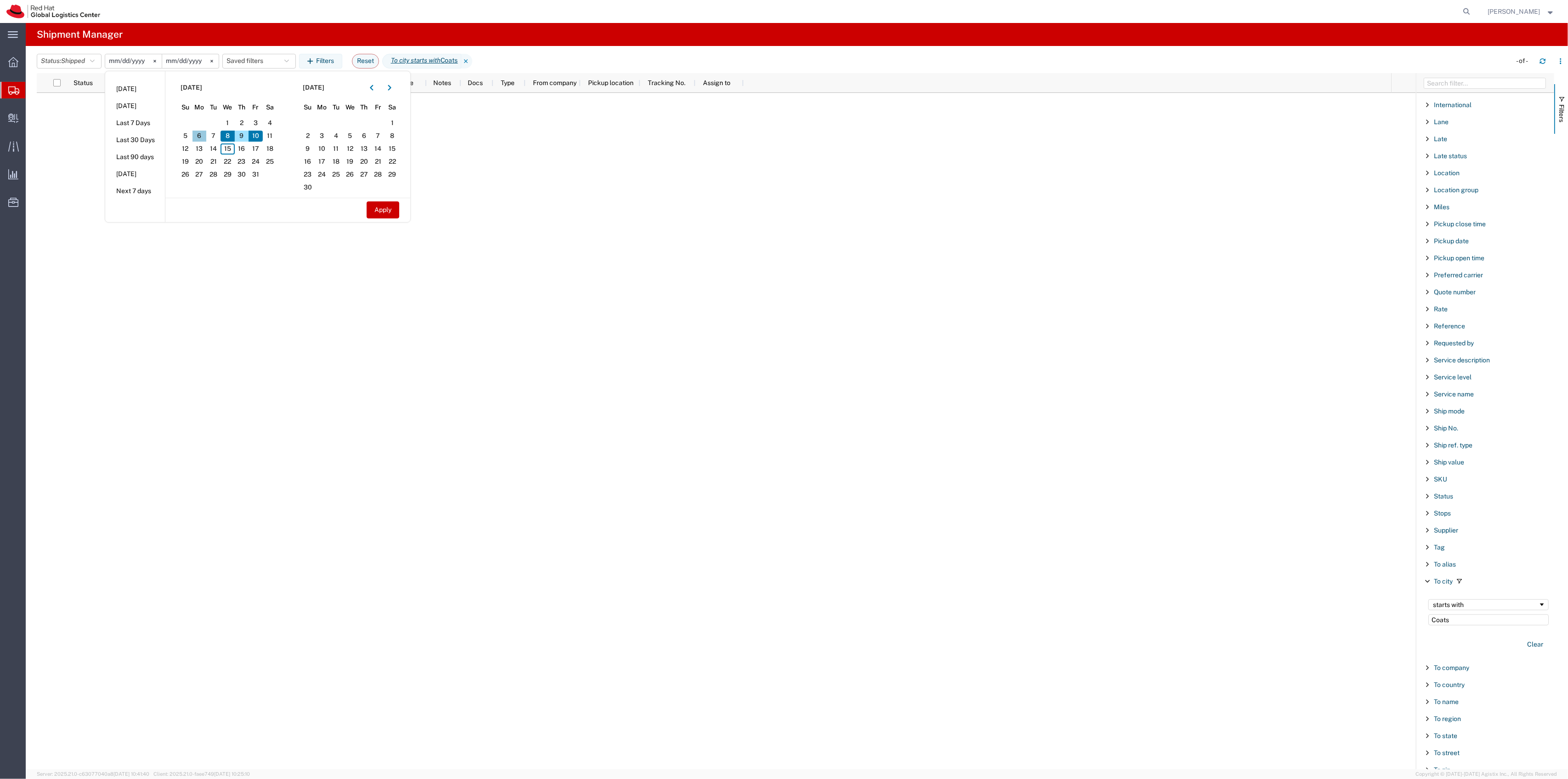
click at [207, 135] on span "6" at bounding box center [199, 136] width 14 height 11
click at [235, 127] on span "1" at bounding box center [227, 123] width 14 height 11
drag, startPoint x: 254, startPoint y: 131, endPoint x: 261, endPoint y: 136, distance: 8.6
click at [254, 132] on section "[DATE] Su Mo Tu We Th Fr Sa 28 29 30 1 2 3 4 5 6 7 8 9 10 11 12 13 14 15 16 17 …" at bounding box center [227, 135] width 123 height 127
click at [261, 136] on span "10" at bounding box center [255, 136] width 14 height 11
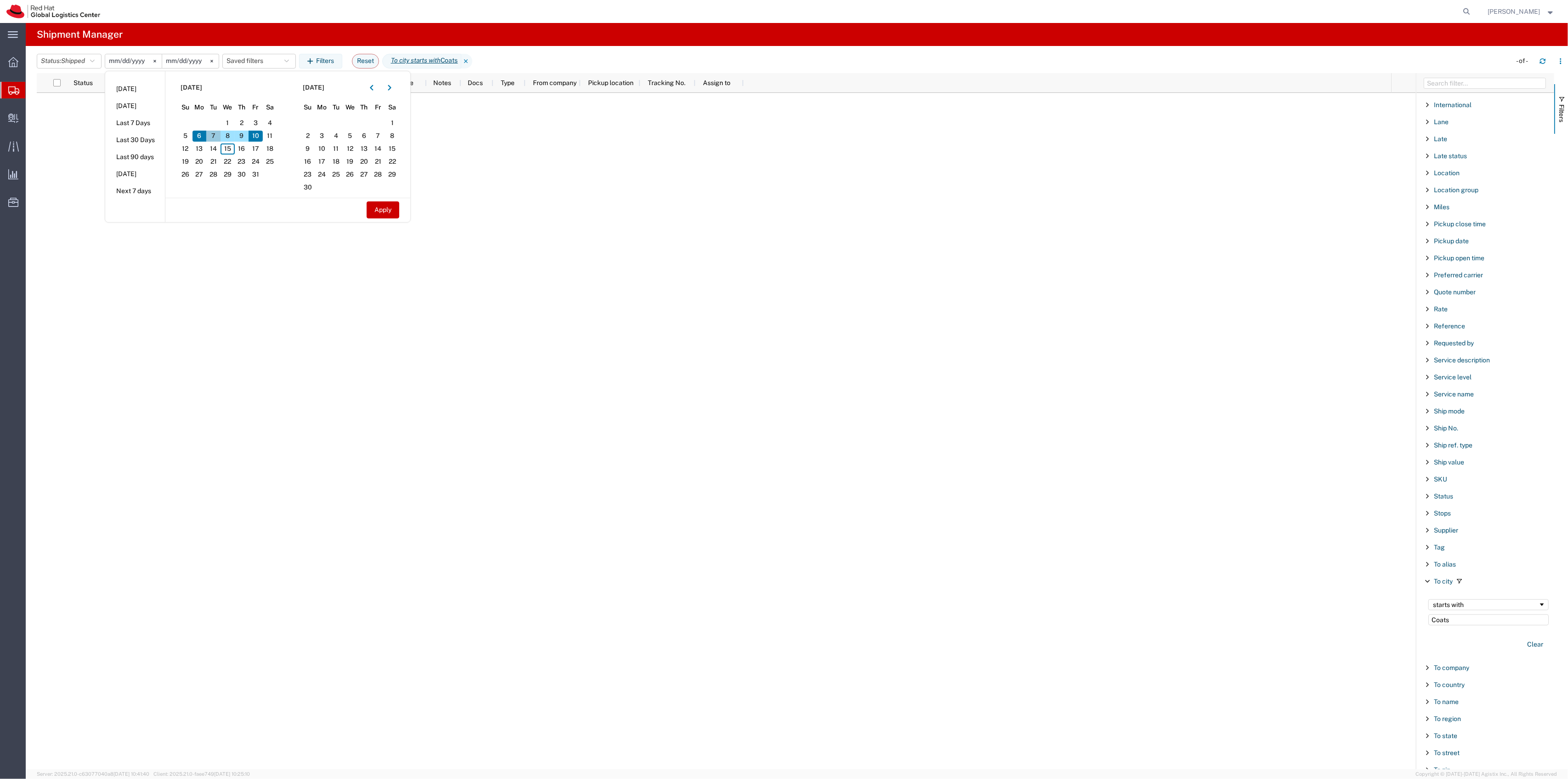
click at [217, 133] on span "7" at bounding box center [213, 136] width 14 height 11
click at [231, 129] on span "1" at bounding box center [227, 123] width 14 height 11
click at [257, 133] on span "10" at bounding box center [255, 136] width 14 height 11
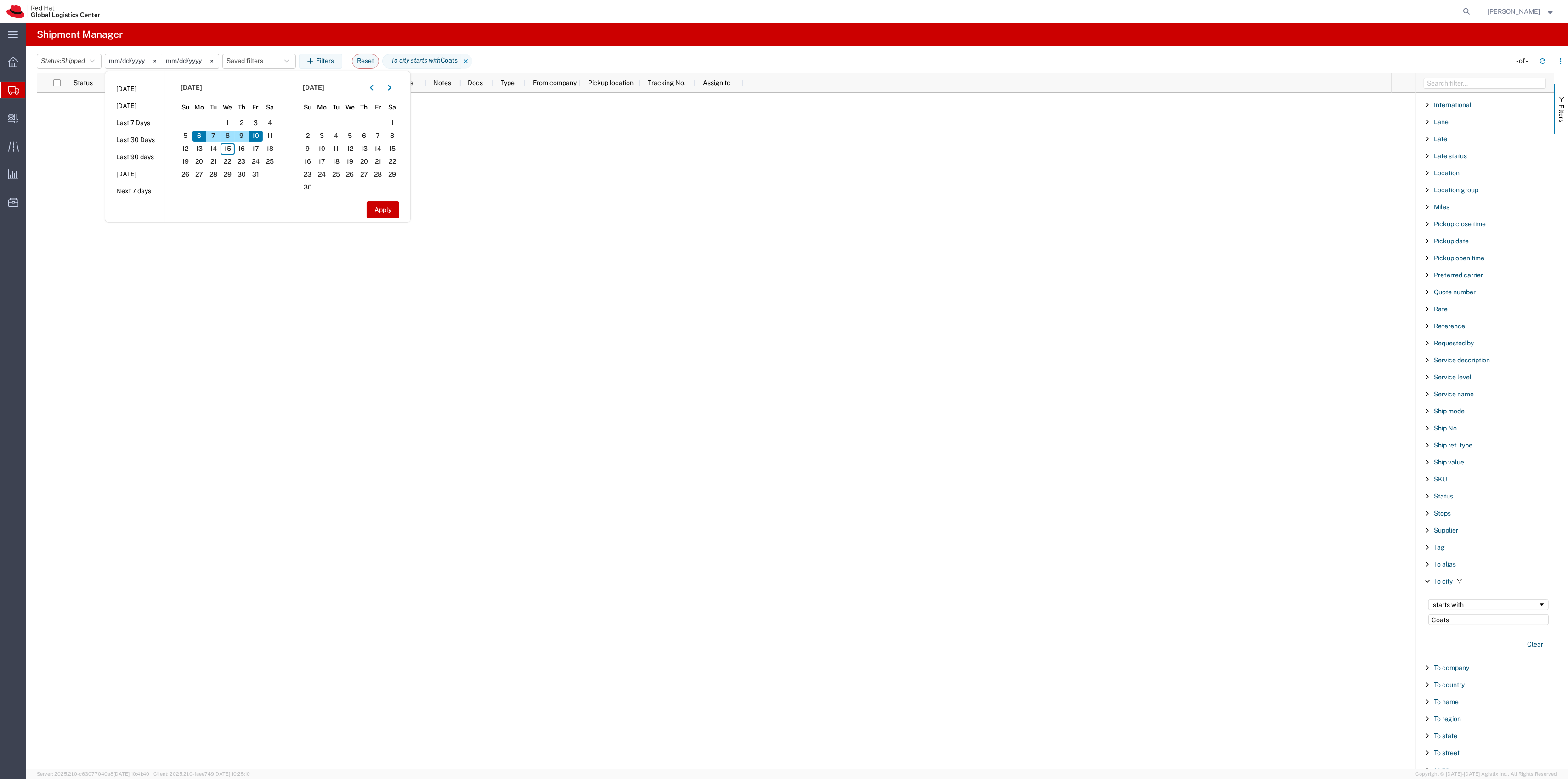
click at [257, 133] on span "10" at bounding box center [255, 136] width 14 height 11
click at [235, 122] on span "1" at bounding box center [227, 123] width 14 height 11
click at [474, 143] on div at bounding box center [760, 431] width 1263 height 676
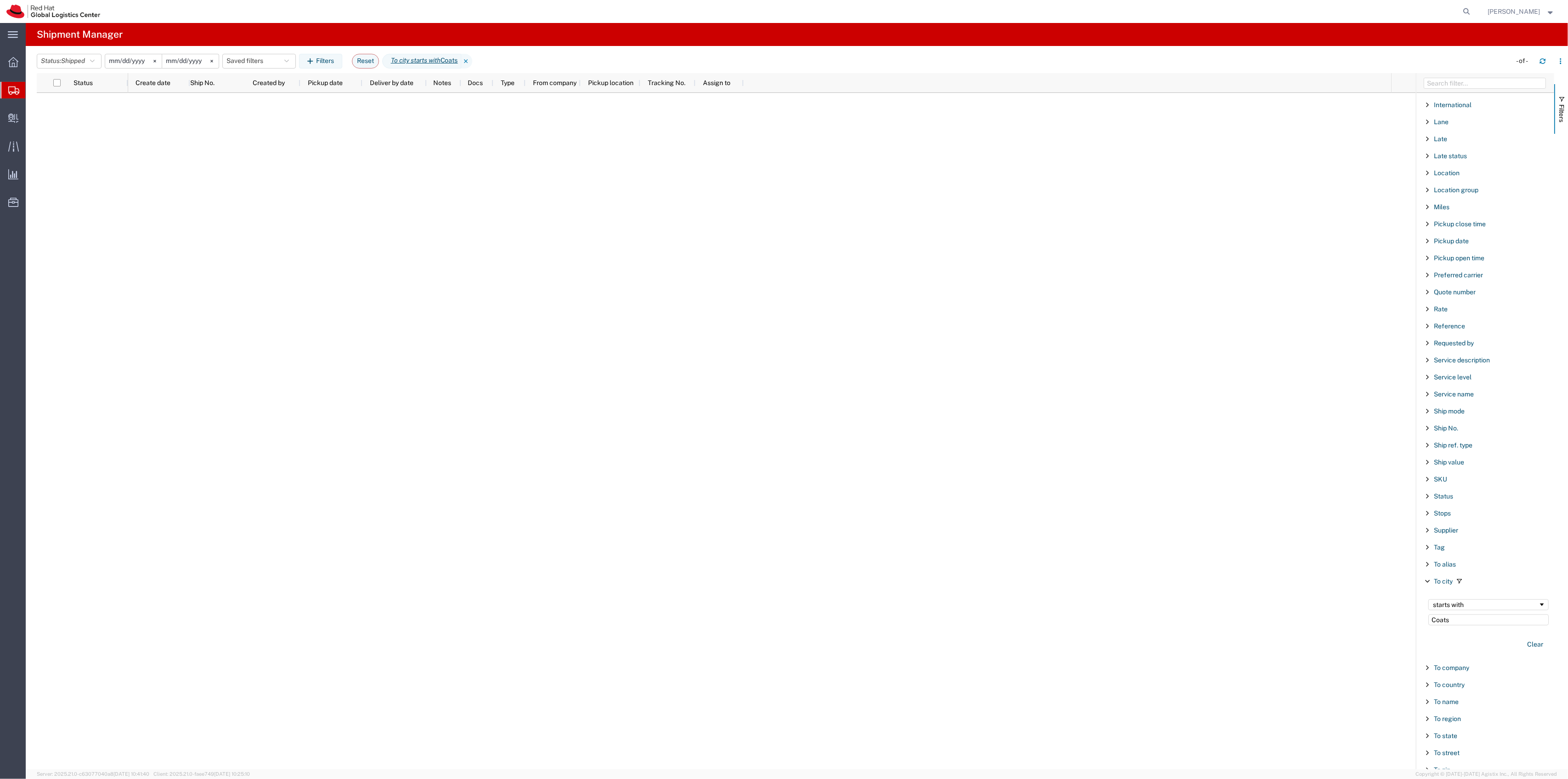
click at [125, 57] on input "[DATE]" at bounding box center [133, 61] width 57 height 14
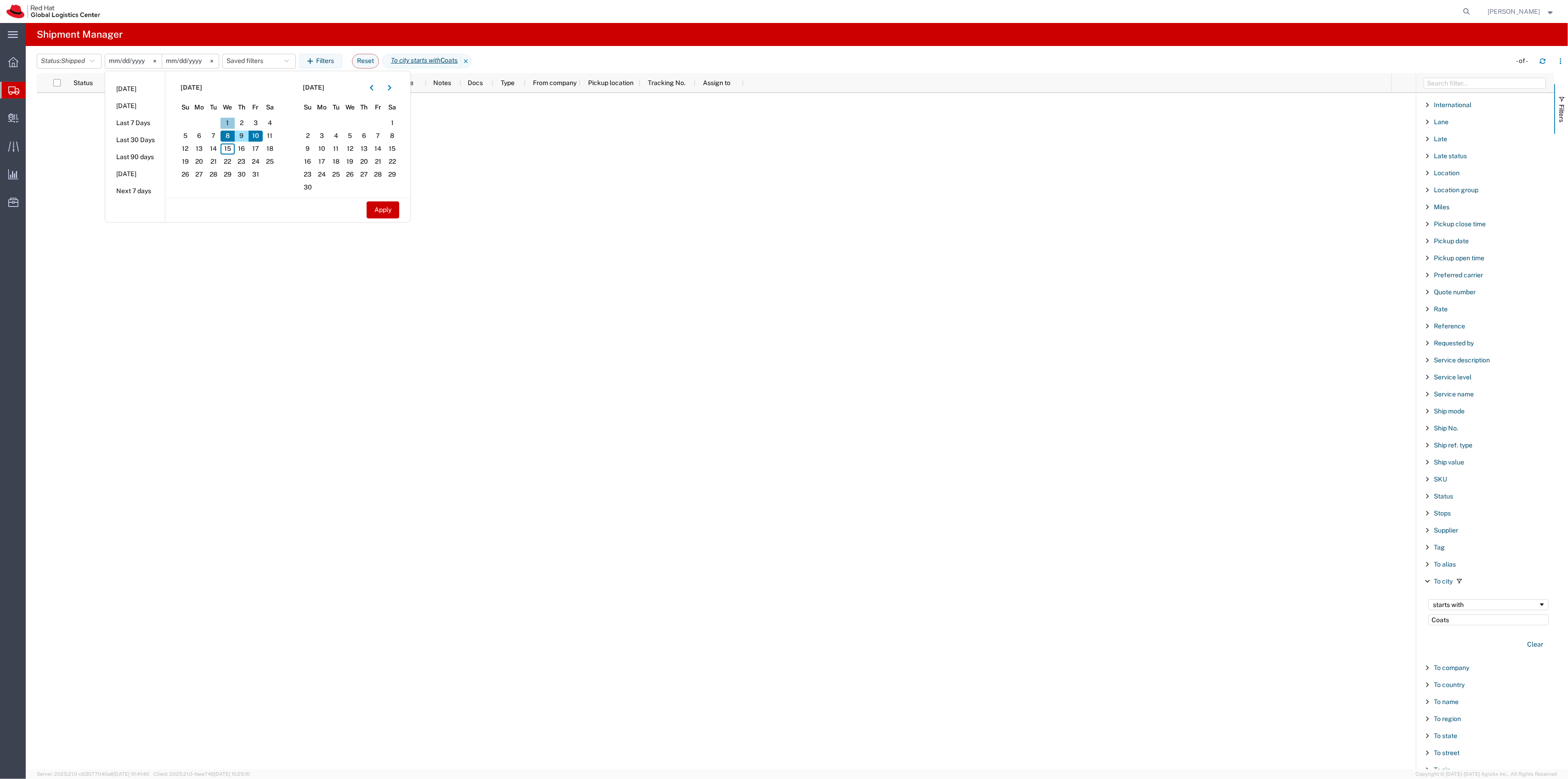
click at [235, 121] on span "1" at bounding box center [227, 123] width 14 height 11
click at [385, 198] on div "Apply" at bounding box center [288, 210] width 245 height 24
click at [391, 200] on div "Apply" at bounding box center [288, 210] width 245 height 24
click at [392, 204] on button "Apply" at bounding box center [383, 210] width 33 height 17
type input "[DATE]"
